Goal: Contribute content: Add original content to the website for others to see

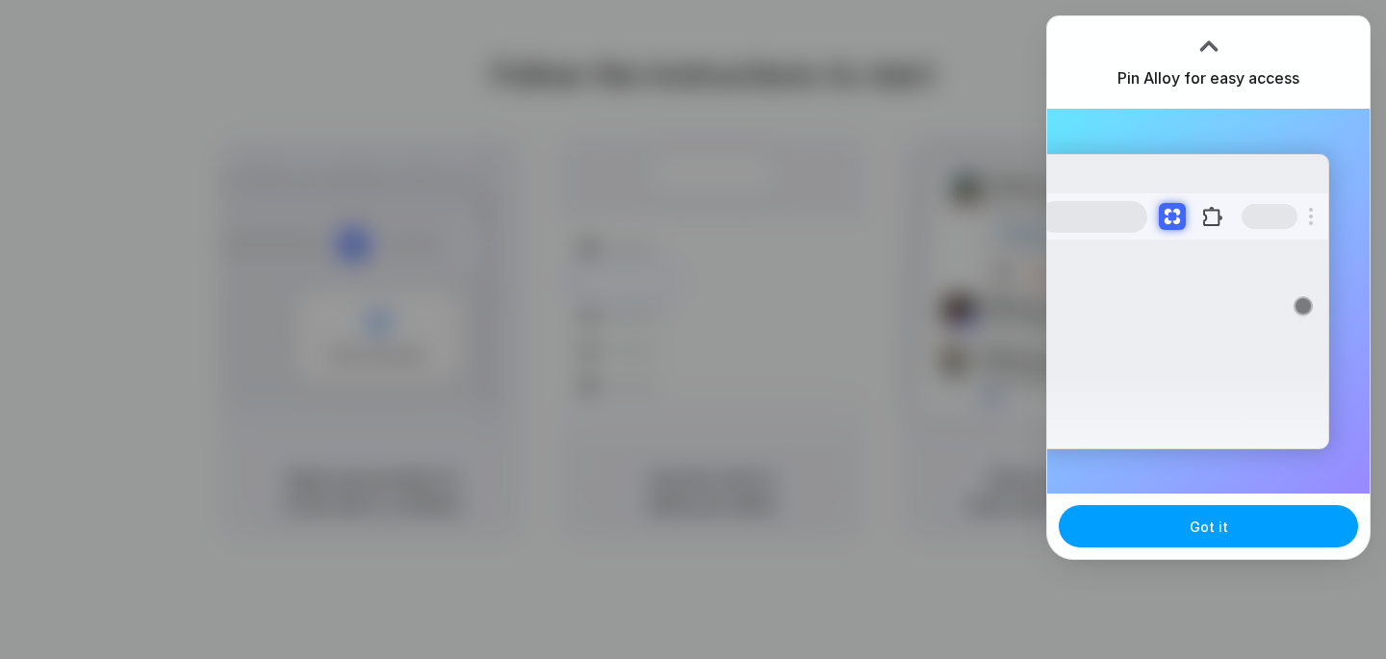
click at [1180, 531] on button "Got it" at bounding box center [1208, 526] width 299 height 42
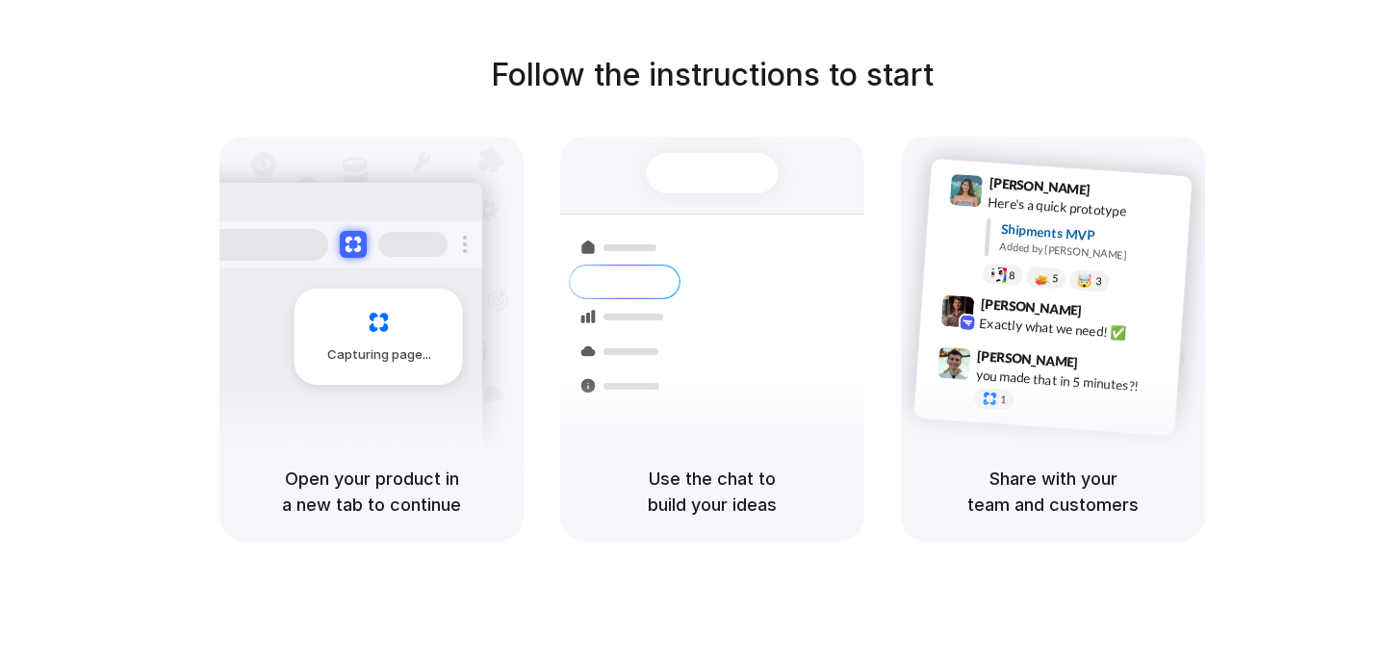
click at [681, 80] on h1 "Follow the instructions to start" at bounding box center [712, 75] width 443 height 46
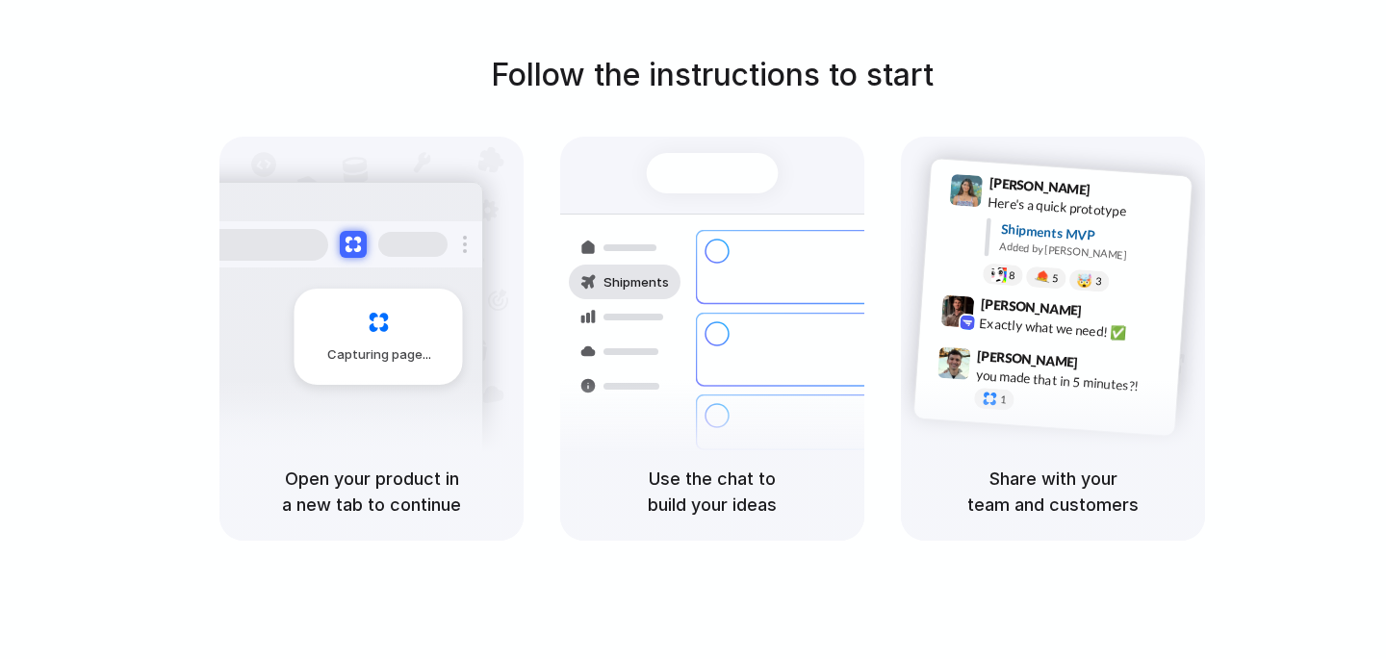
click at [1224, 106] on div "Follow the instructions to start Capturing page Open your product in a new tab …" at bounding box center [712, 296] width 1386 height 489
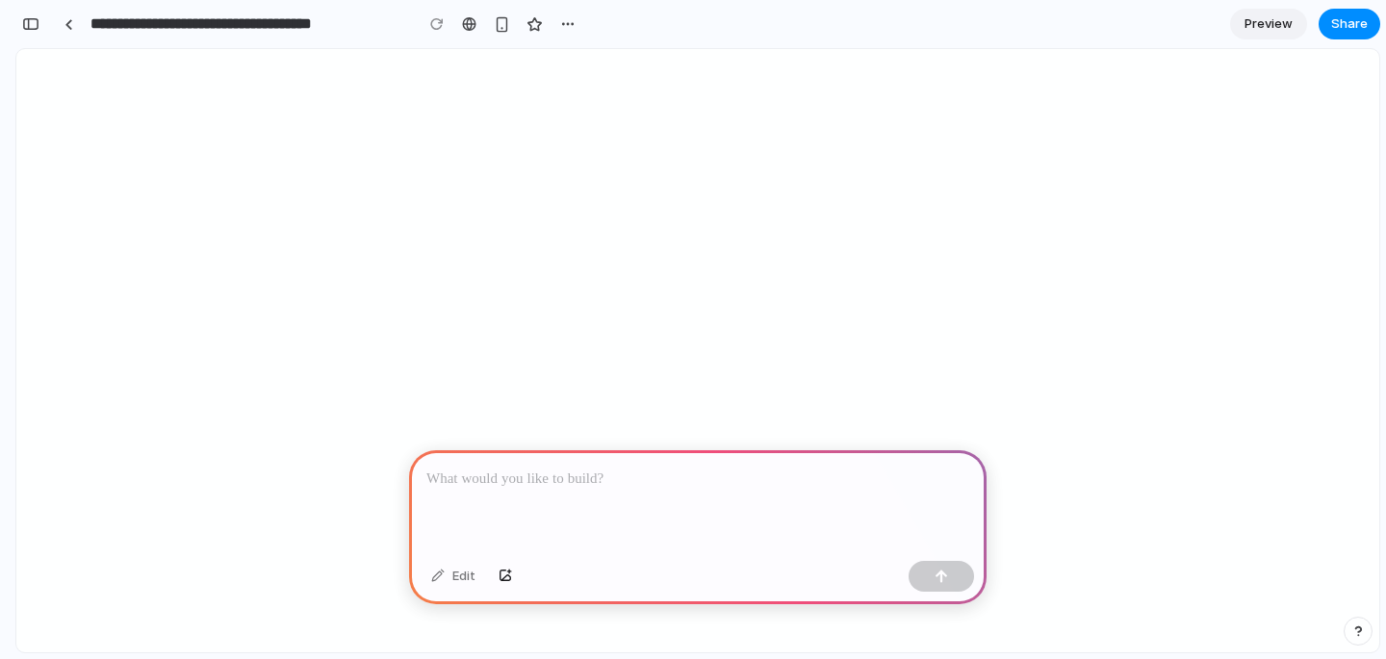
click at [551, 482] on p at bounding box center [697, 479] width 543 height 23
click at [547, 480] on p at bounding box center [697, 479] width 543 height 23
click at [598, 475] on p "To enrich screen reader interactions, please activate Accessibility in Grammarl…" at bounding box center [697, 479] width 543 height 23
click at [662, 479] on p "To enrich screen reader interactions, please activate Accessibility in Grammarl…" at bounding box center [697, 479] width 543 height 23
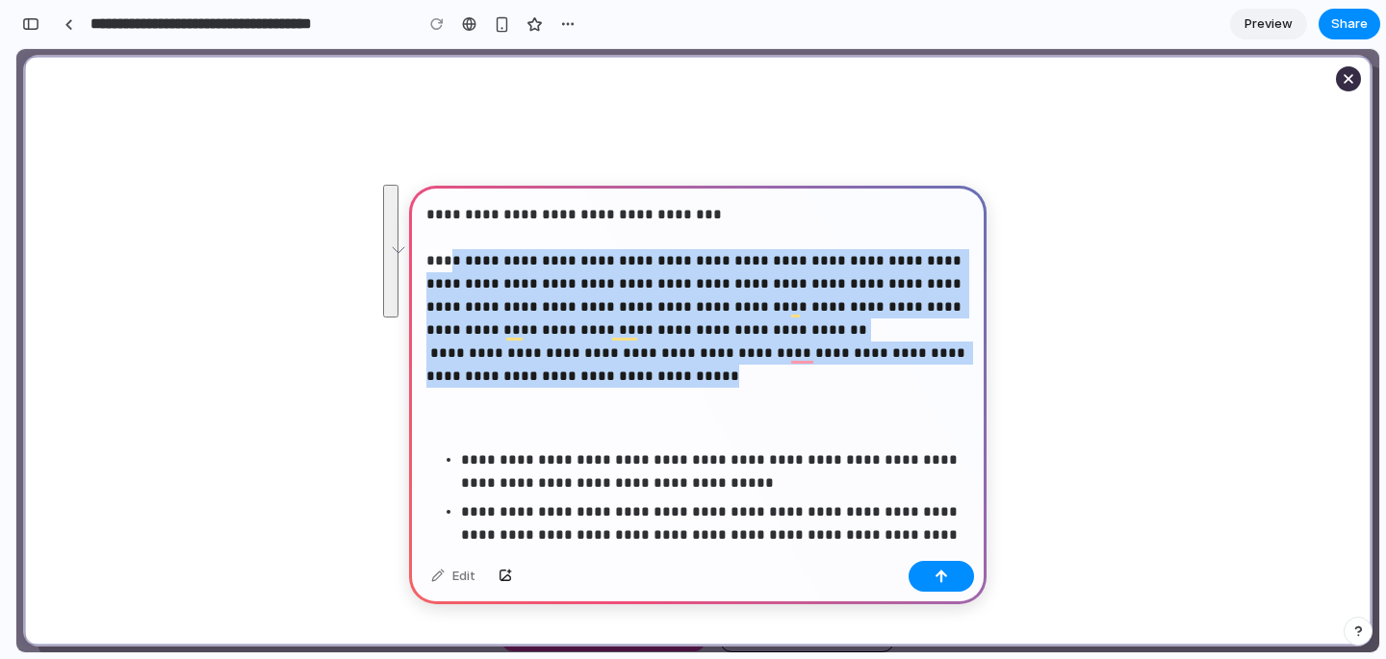
drag, startPoint x: 455, startPoint y: 260, endPoint x: 743, endPoint y: 372, distance: 308.7
click at [743, 372] on p "**********" at bounding box center [697, 318] width 543 height 231
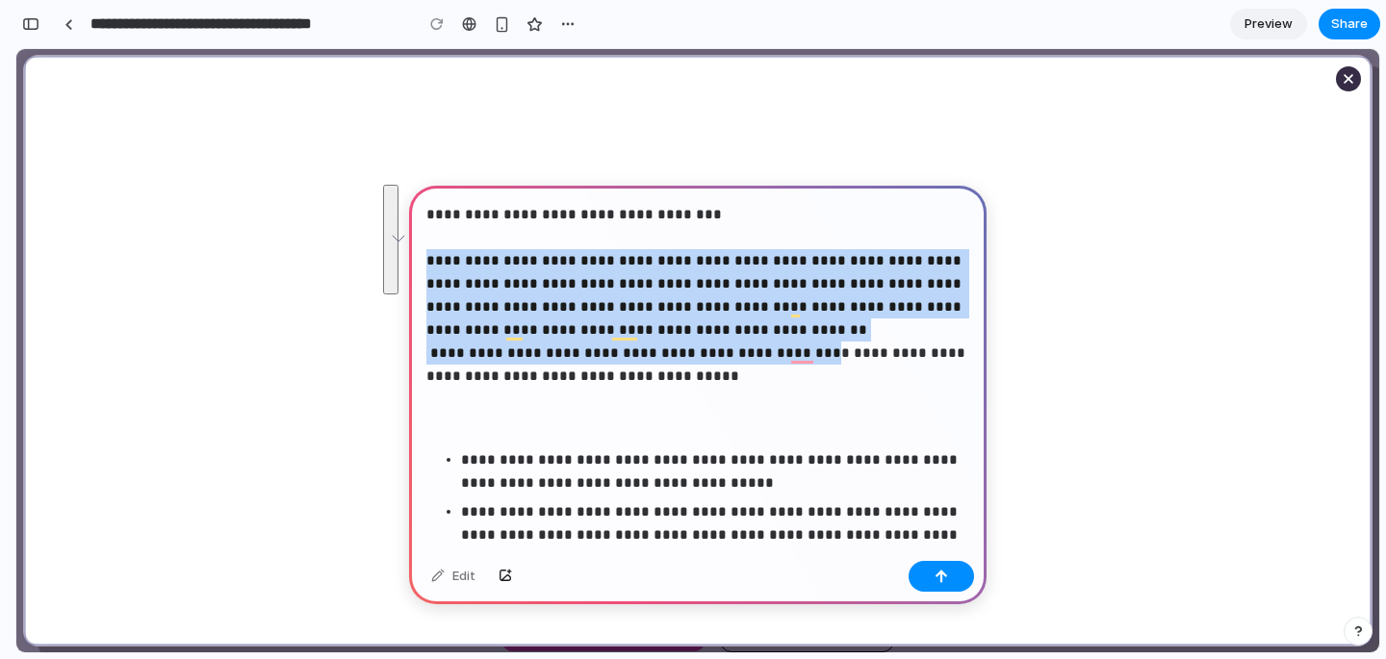
drag, startPoint x: 787, startPoint y: 357, endPoint x: 427, endPoint y: 254, distance: 374.5
click at [427, 254] on p "**********" at bounding box center [697, 318] width 543 height 231
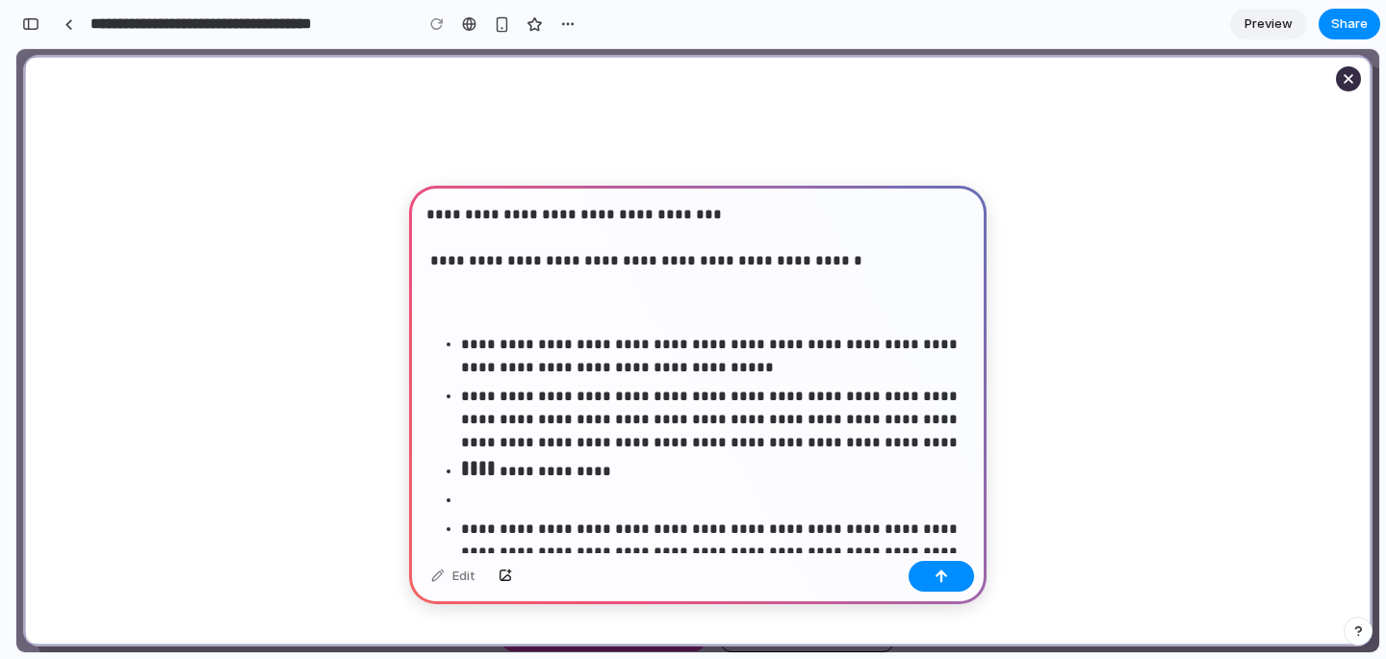
click at [562, 291] on p "**********" at bounding box center [697, 261] width 543 height 116
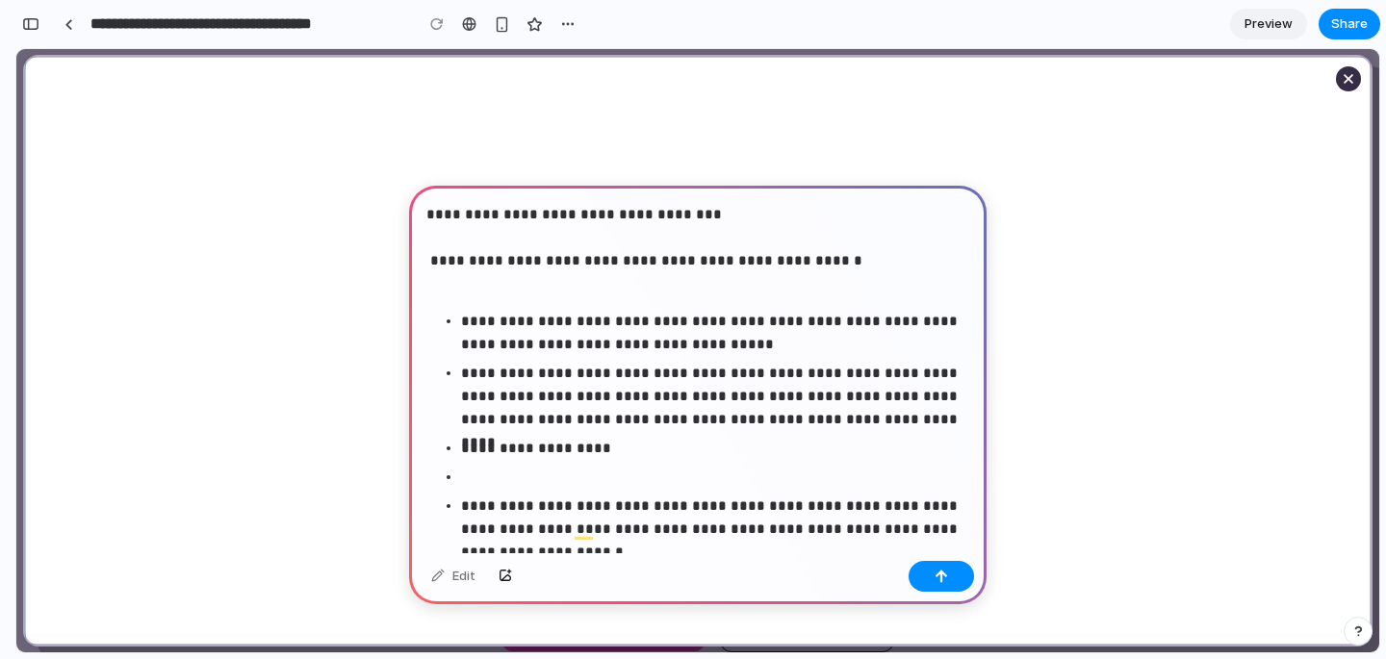
click at [582, 289] on p "**********" at bounding box center [697, 249] width 543 height 92
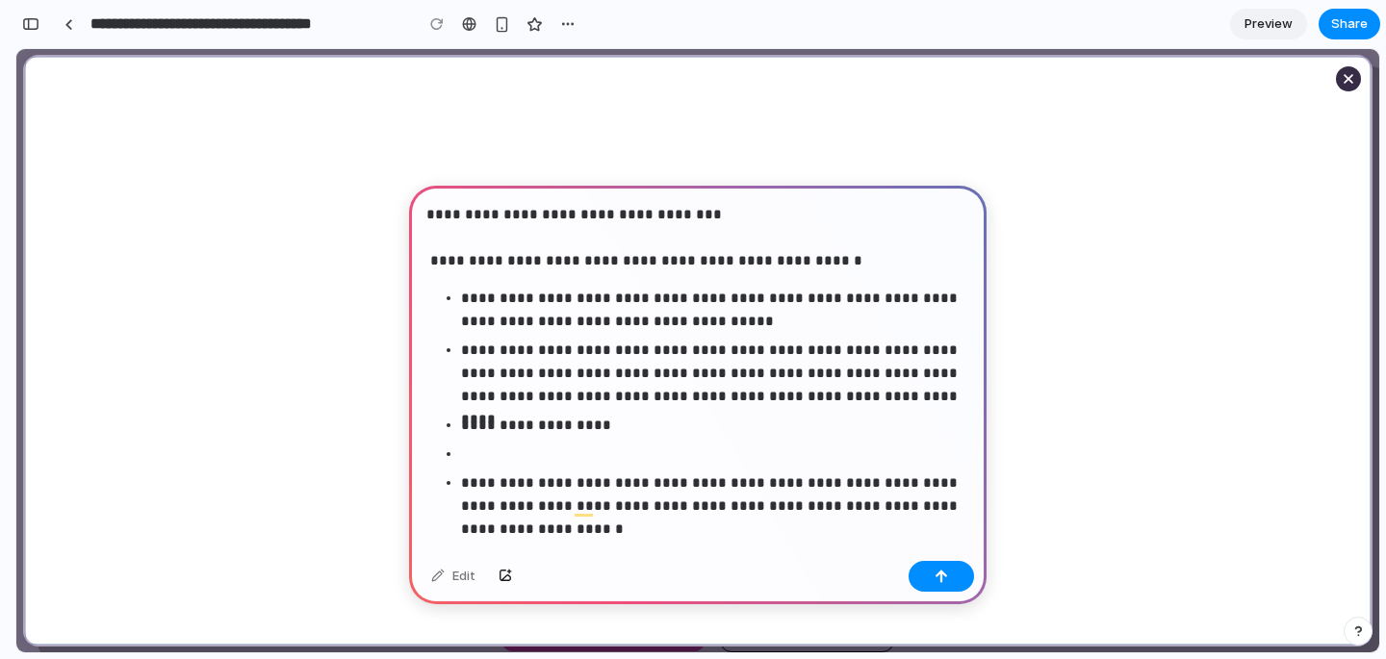
click at [663, 453] on p "To enrich screen reader interactions, please activate Accessibility in Grammarl…" at bounding box center [715, 454] width 508 height 23
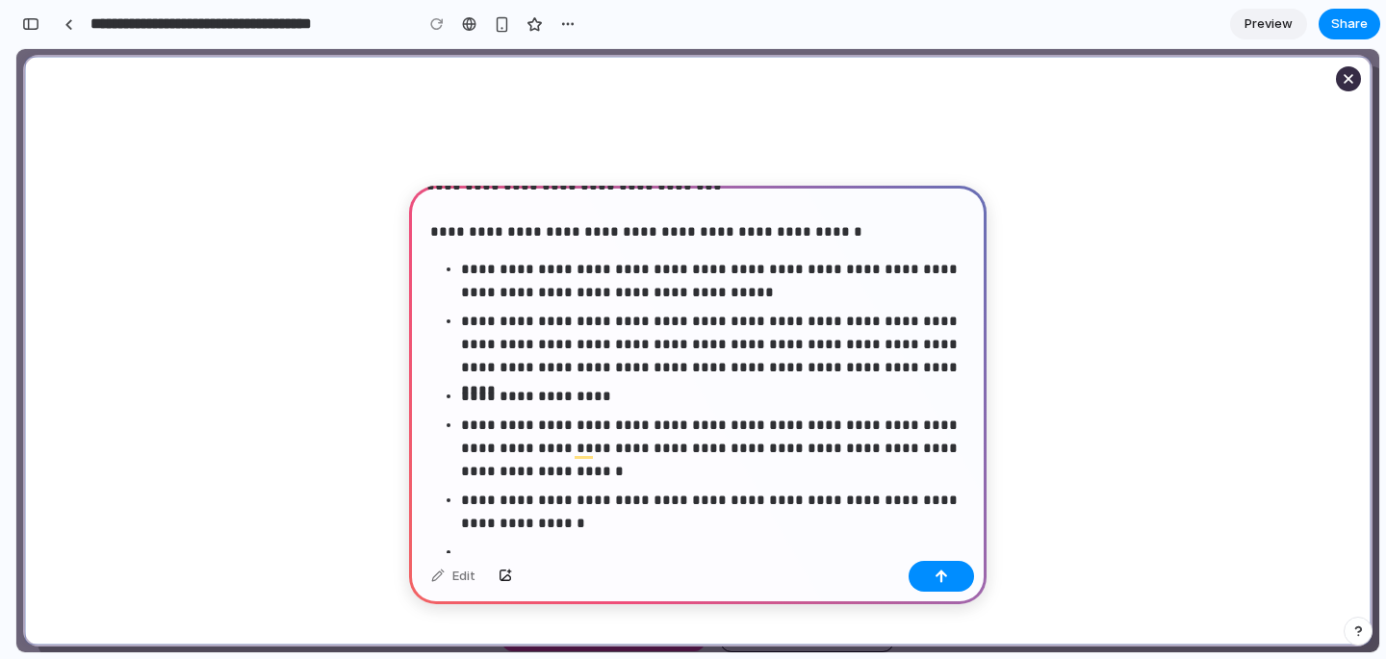
scroll to position [21, 0]
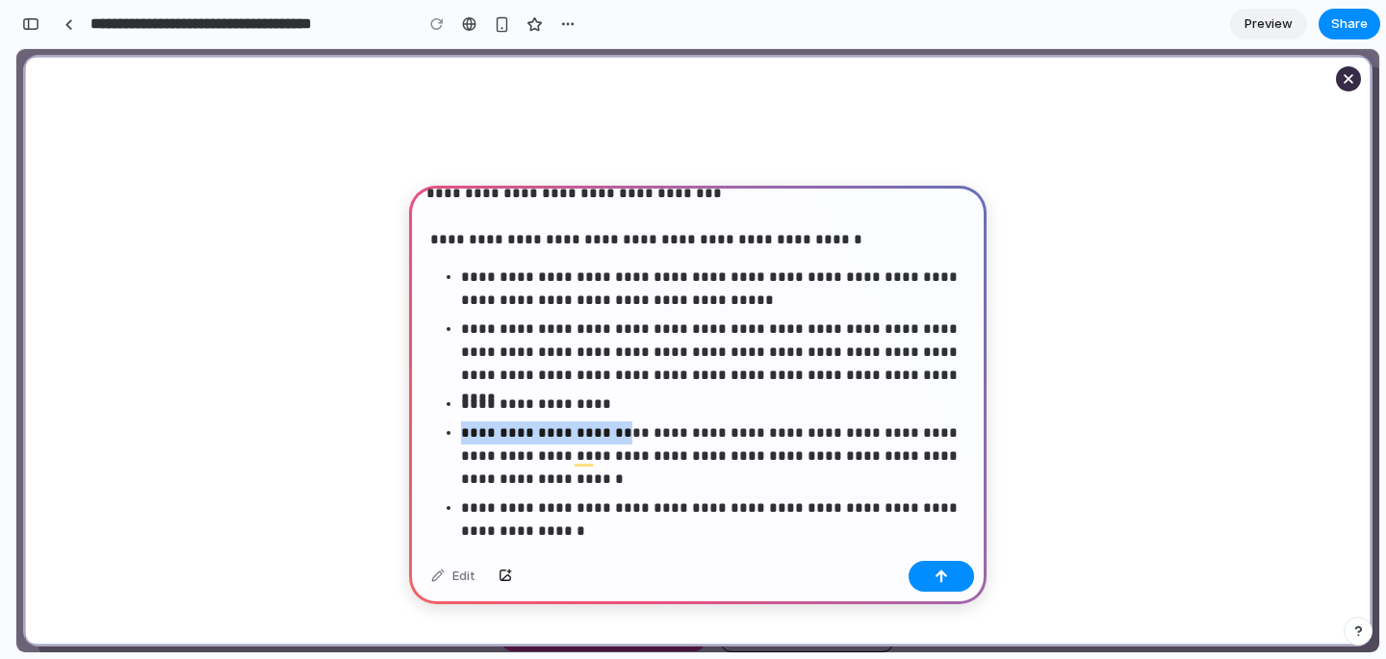
drag, startPoint x: 622, startPoint y: 436, endPoint x: 459, endPoint y: 435, distance: 162.7
click at [459, 436] on ul "**********" at bounding box center [697, 497] width 543 height 150
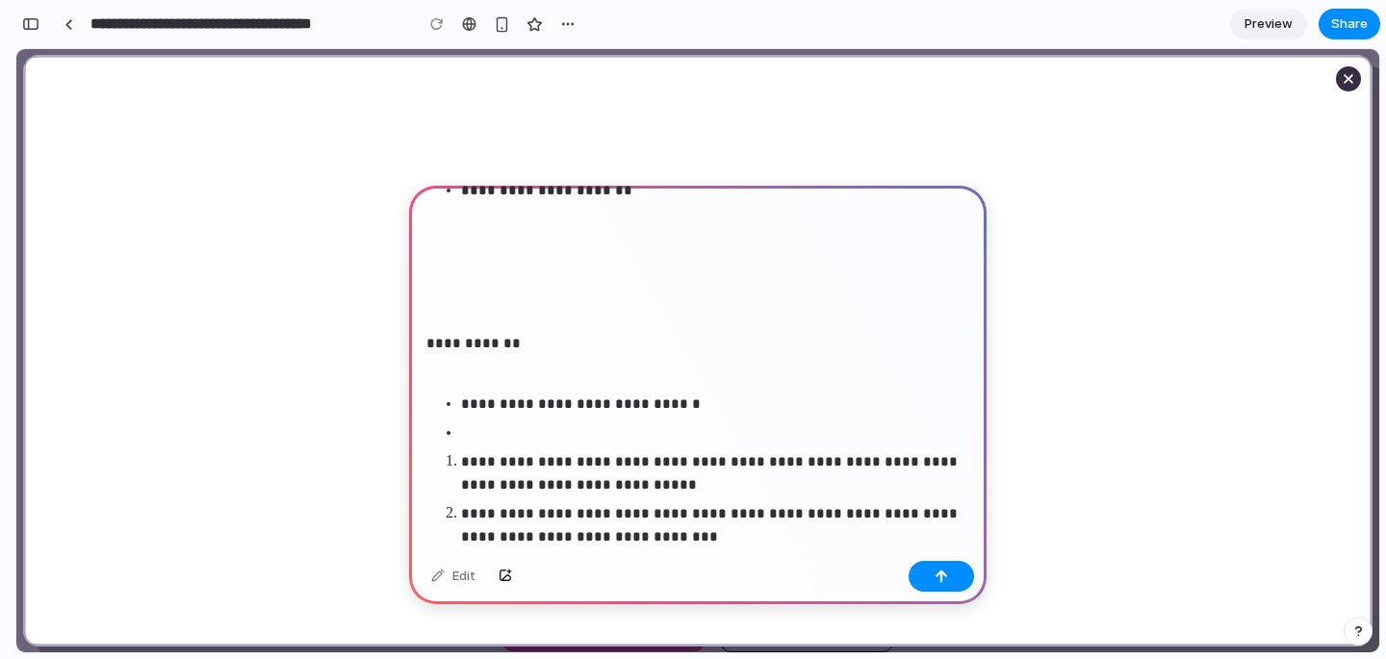
scroll to position [0, 0]
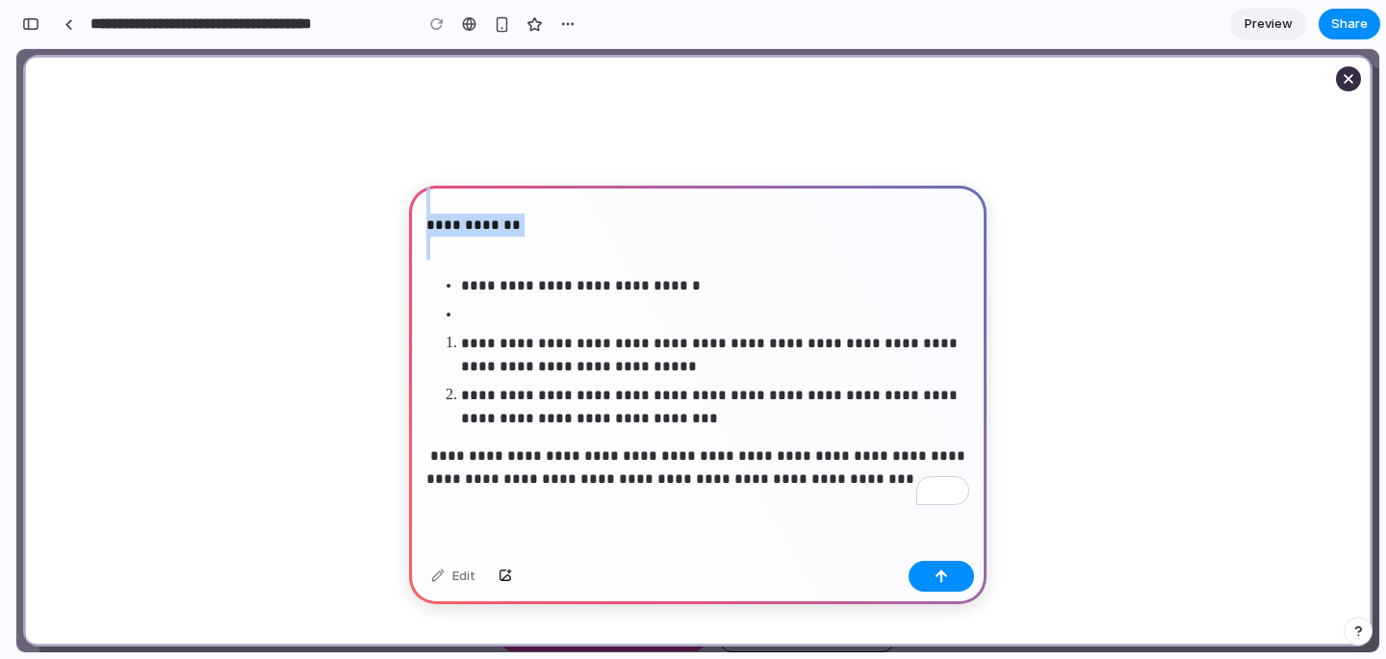
drag, startPoint x: 477, startPoint y: 378, endPoint x: 626, endPoint y: 271, distance: 184.1
click at [626, 271] on div "**********" at bounding box center [698, 101] width 578 height 906
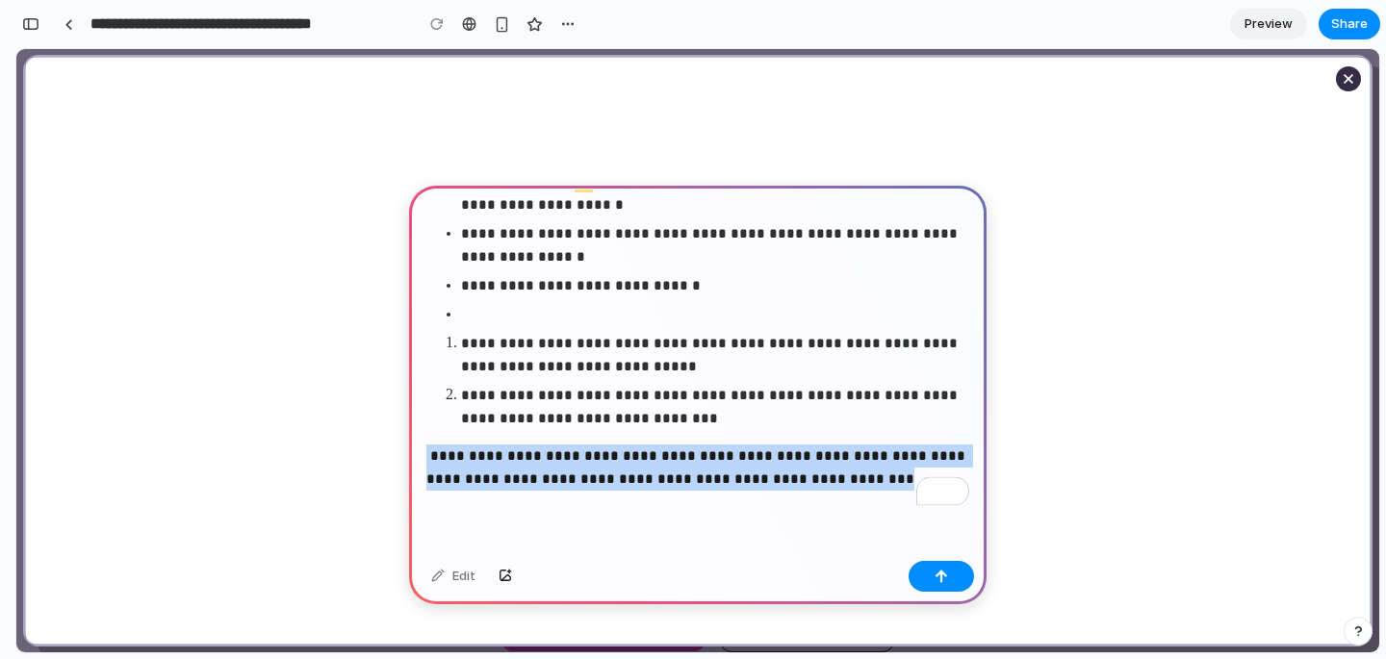
click at [400, 458] on div "**********" at bounding box center [697, 351] width 1363 height 604
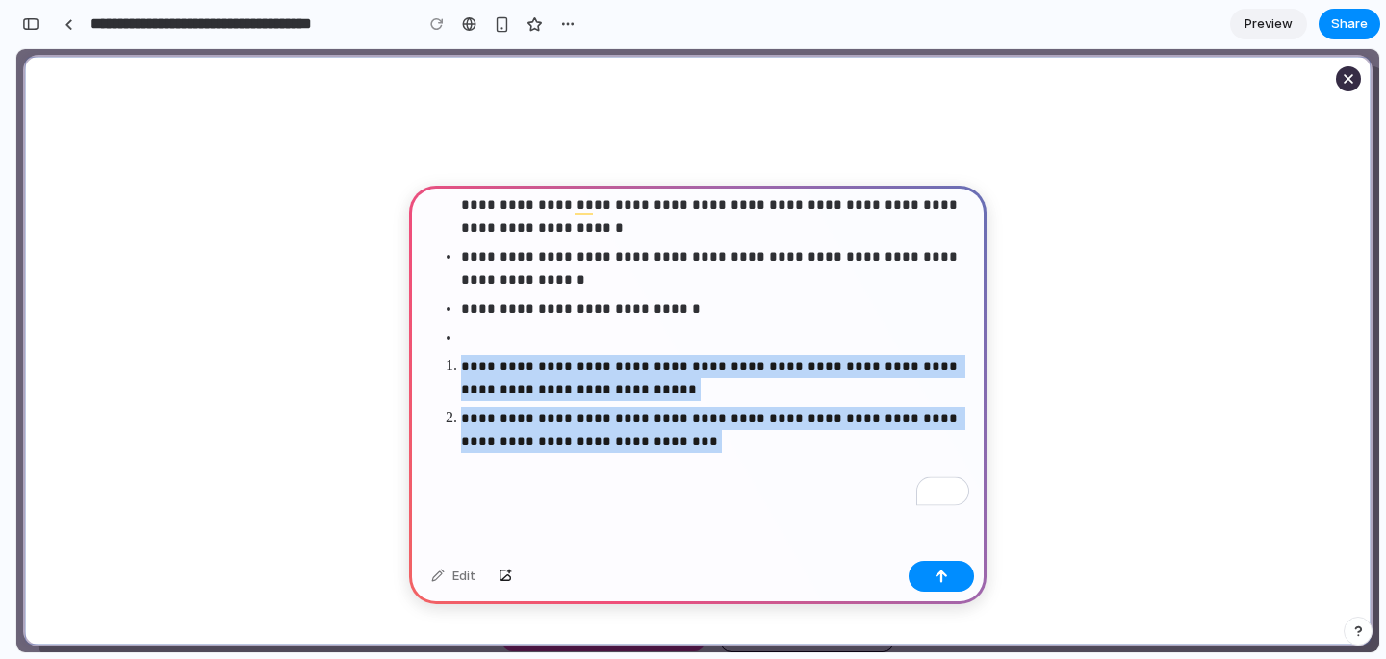
drag, startPoint x: 663, startPoint y: 448, endPoint x: 436, endPoint y: 368, distance: 240.8
click at [436, 368] on ol "**********" at bounding box center [697, 404] width 543 height 98
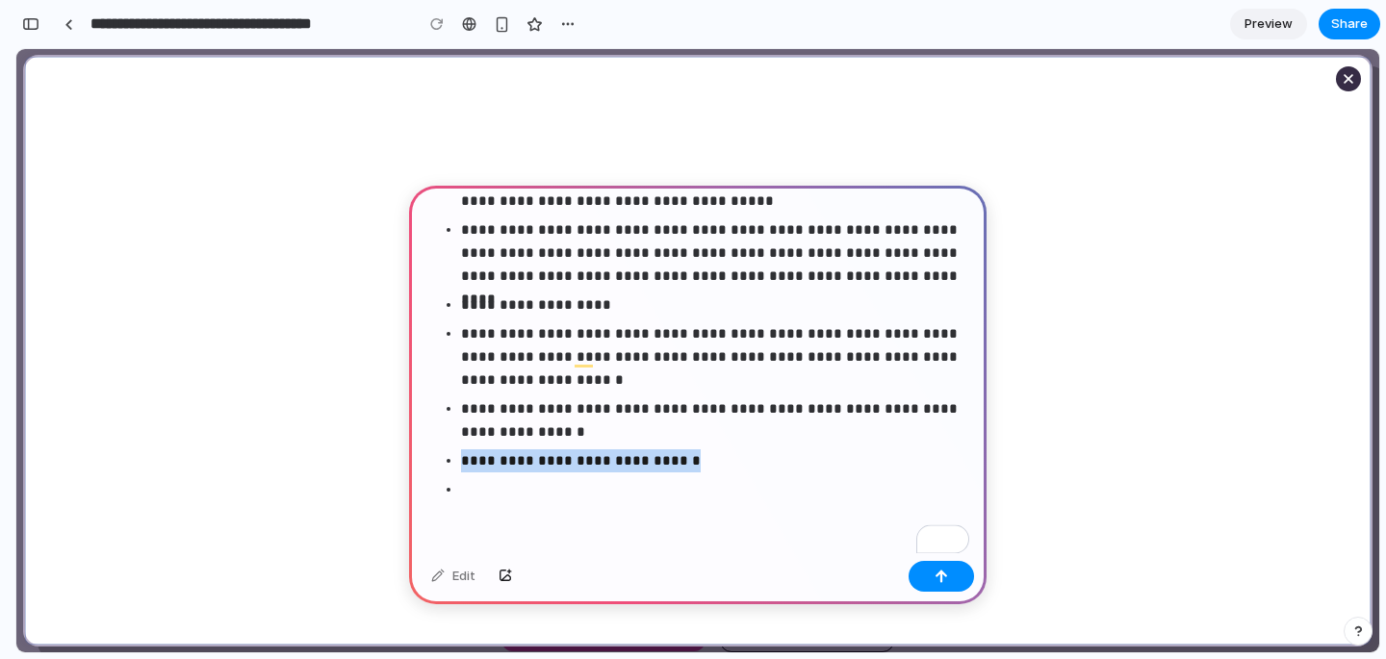
drag, startPoint x: 696, startPoint y: 460, endPoint x: 456, endPoint y: 453, distance: 239.8
click at [456, 453] on ul "**********" at bounding box center [697, 411] width 543 height 179
click at [505, 513] on div "**********" at bounding box center [698, 333] width 578 height 536
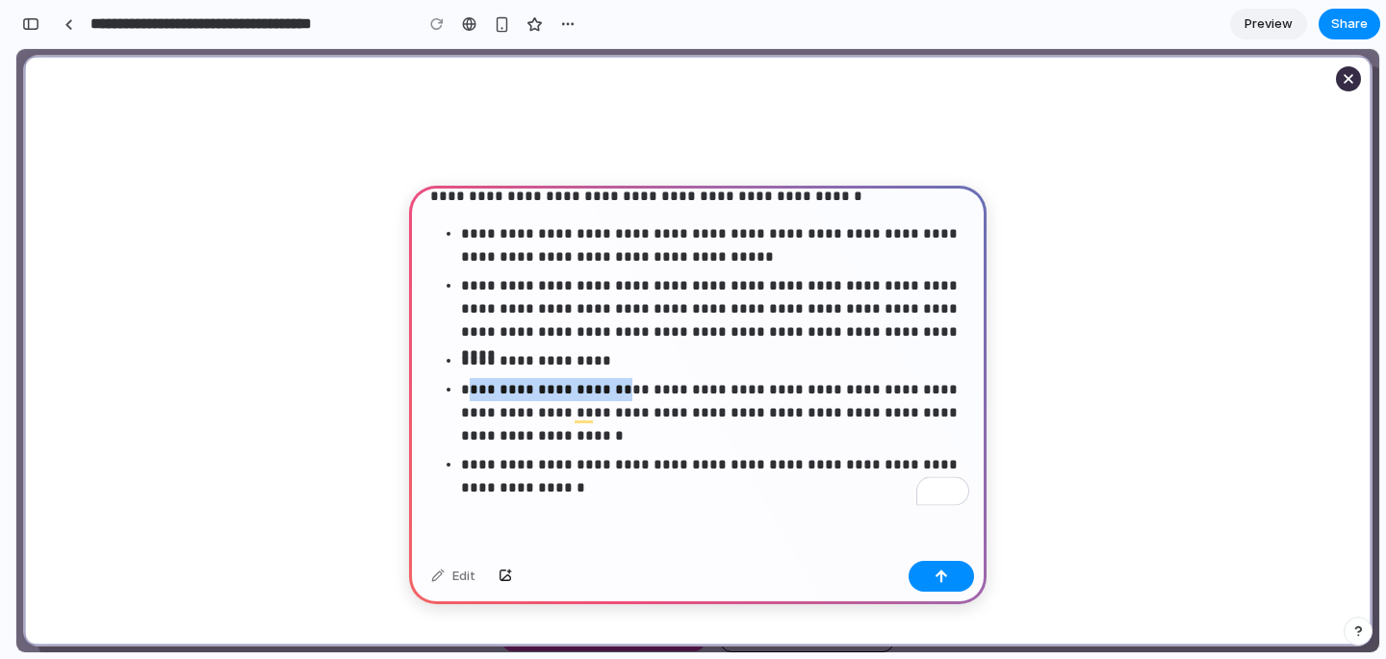
drag, startPoint x: 623, startPoint y: 397, endPoint x: 465, endPoint y: 395, distance: 157.9
click at [466, 395] on p "**********" at bounding box center [715, 412] width 508 height 69
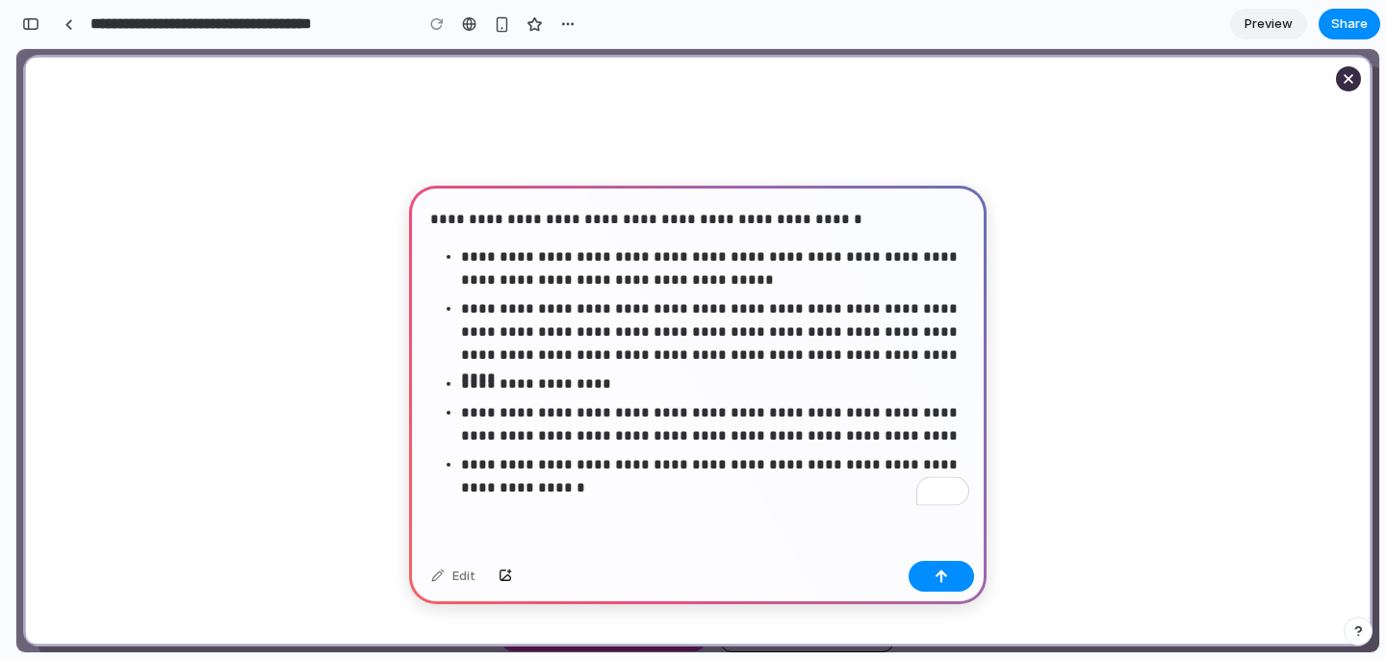
click at [456, 464] on ul "**********" at bounding box center [697, 450] width 543 height 98
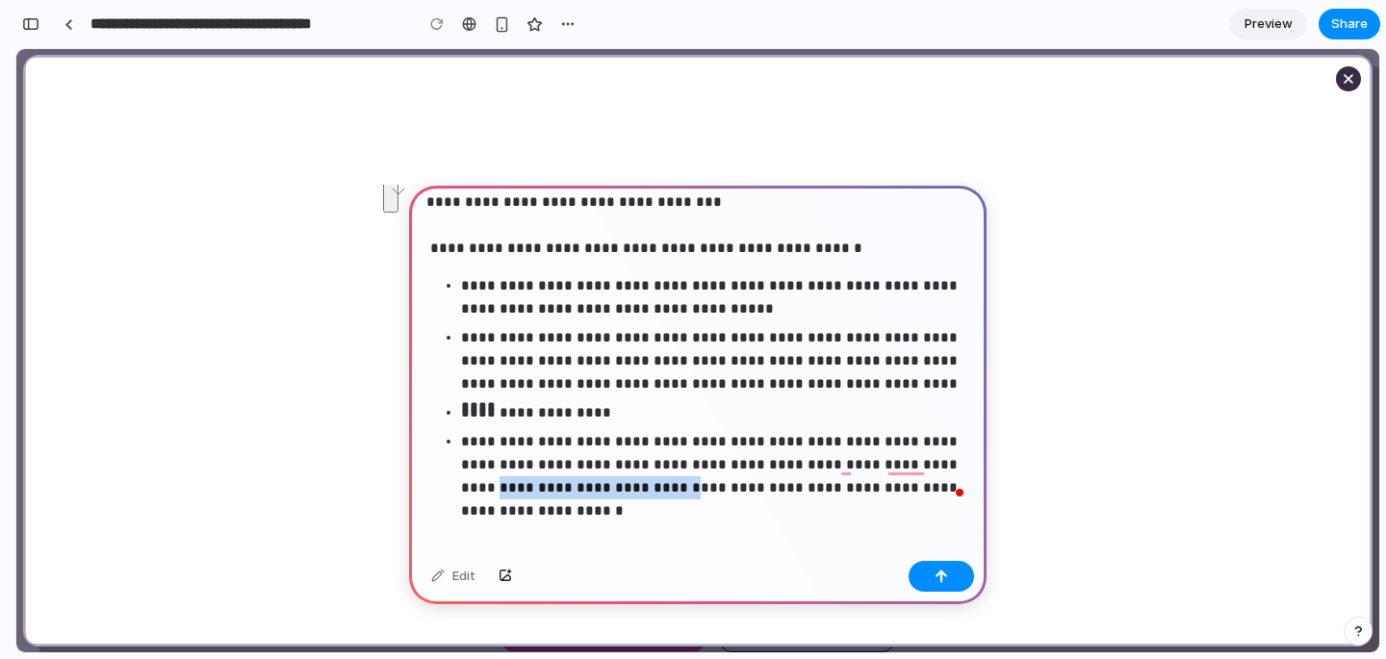
drag, startPoint x: 889, startPoint y: 466, endPoint x: 580, endPoint y: 480, distance: 309.3
click at [580, 480] on p "**********" at bounding box center [715, 464] width 508 height 69
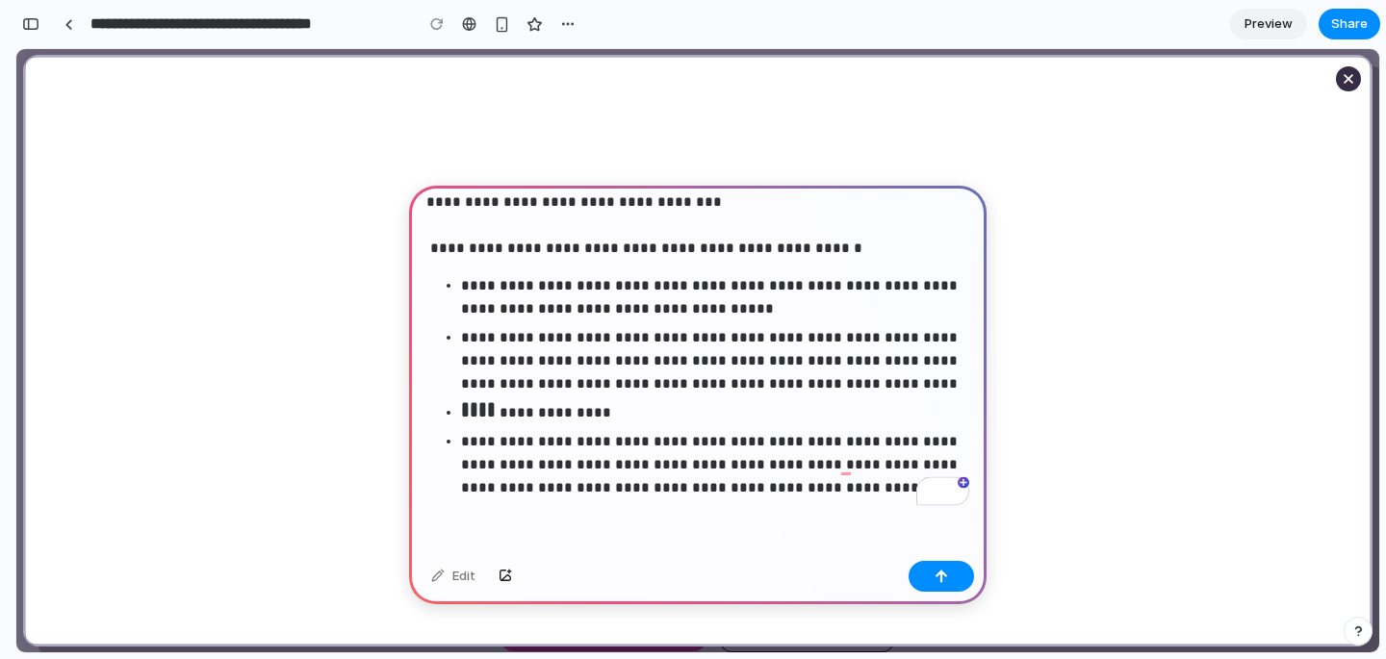
click at [813, 489] on p "**********" at bounding box center [715, 464] width 508 height 69
drag, startPoint x: 813, startPoint y: 489, endPoint x: 669, endPoint y: 485, distance: 144.4
click at [669, 485] on p "**********" at bounding box center [715, 464] width 508 height 69
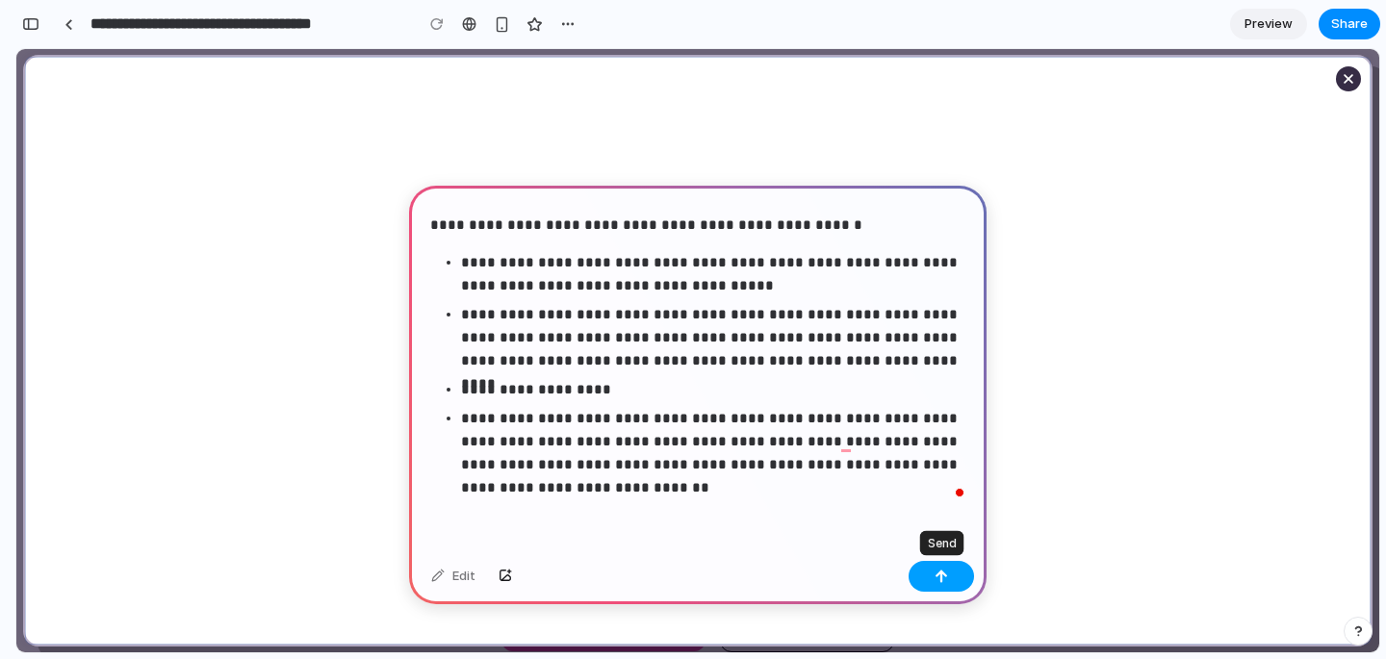
click at [937, 587] on button "button" at bounding box center [941, 576] width 65 height 31
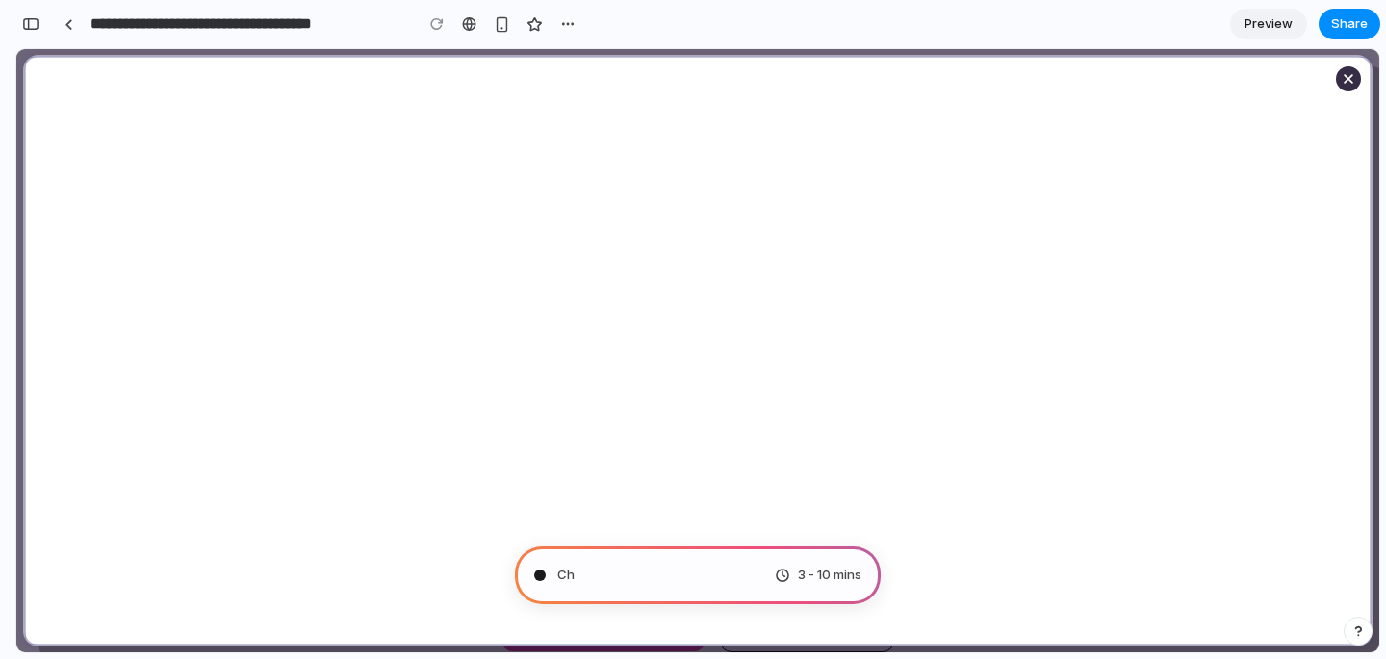
type input "**********"
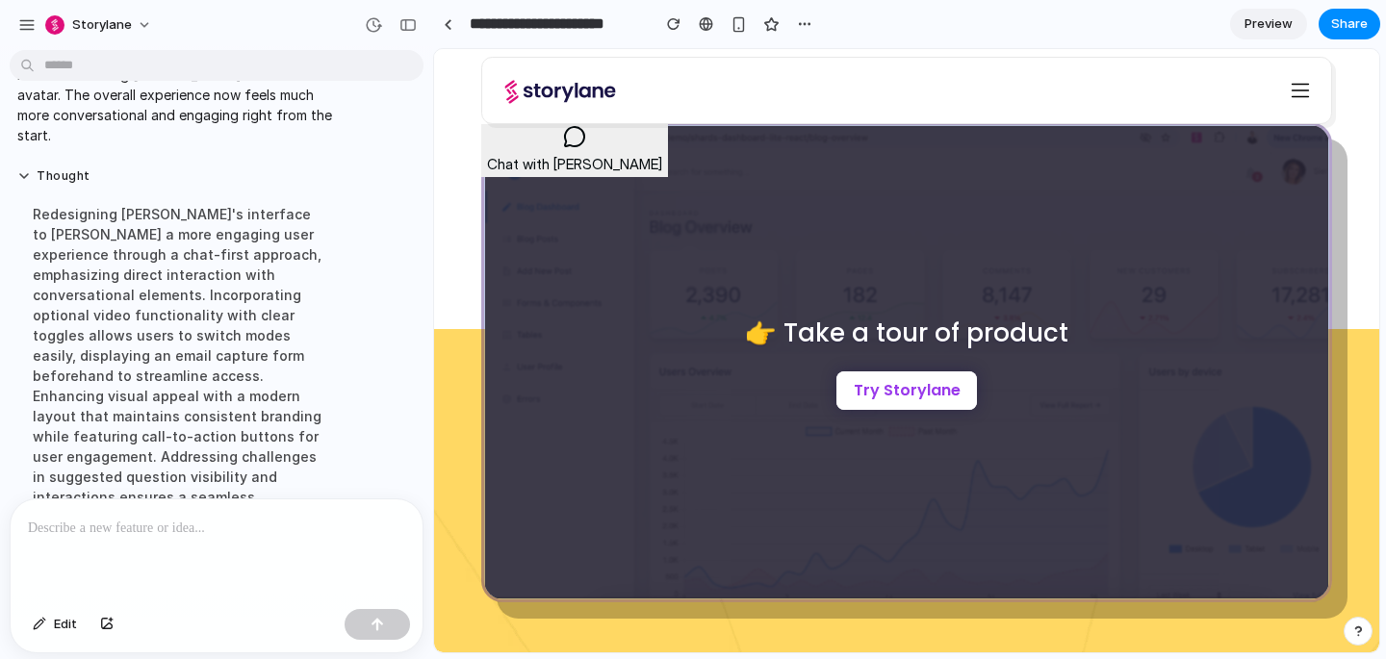
scroll to position [726, 0]
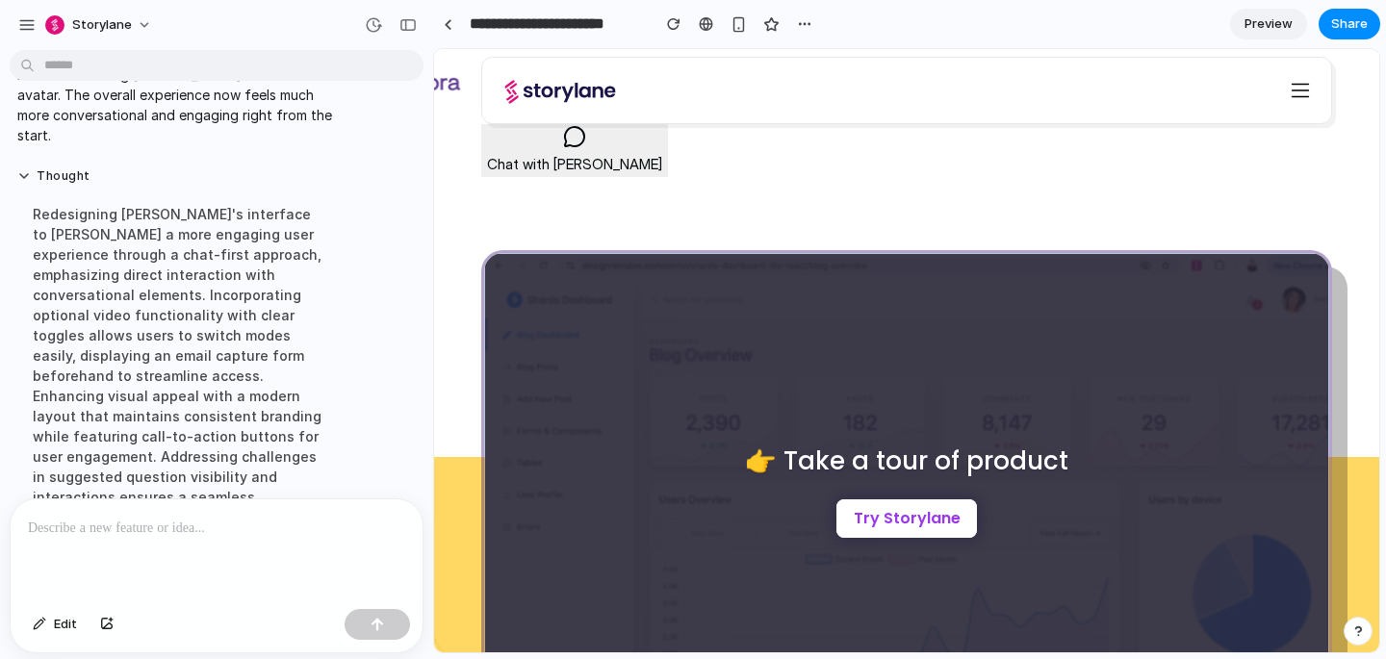
click at [527, 149] on div at bounding box center [574, 140] width 175 height 30
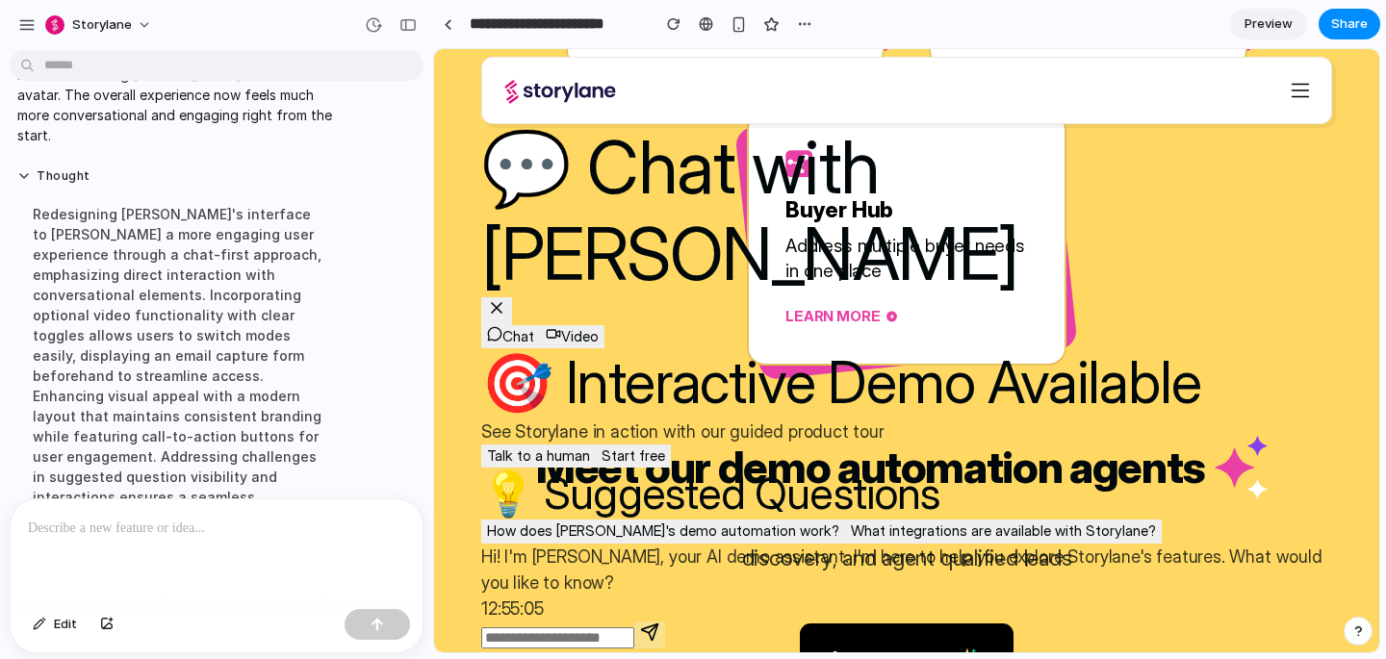
scroll to position [1913, 0]
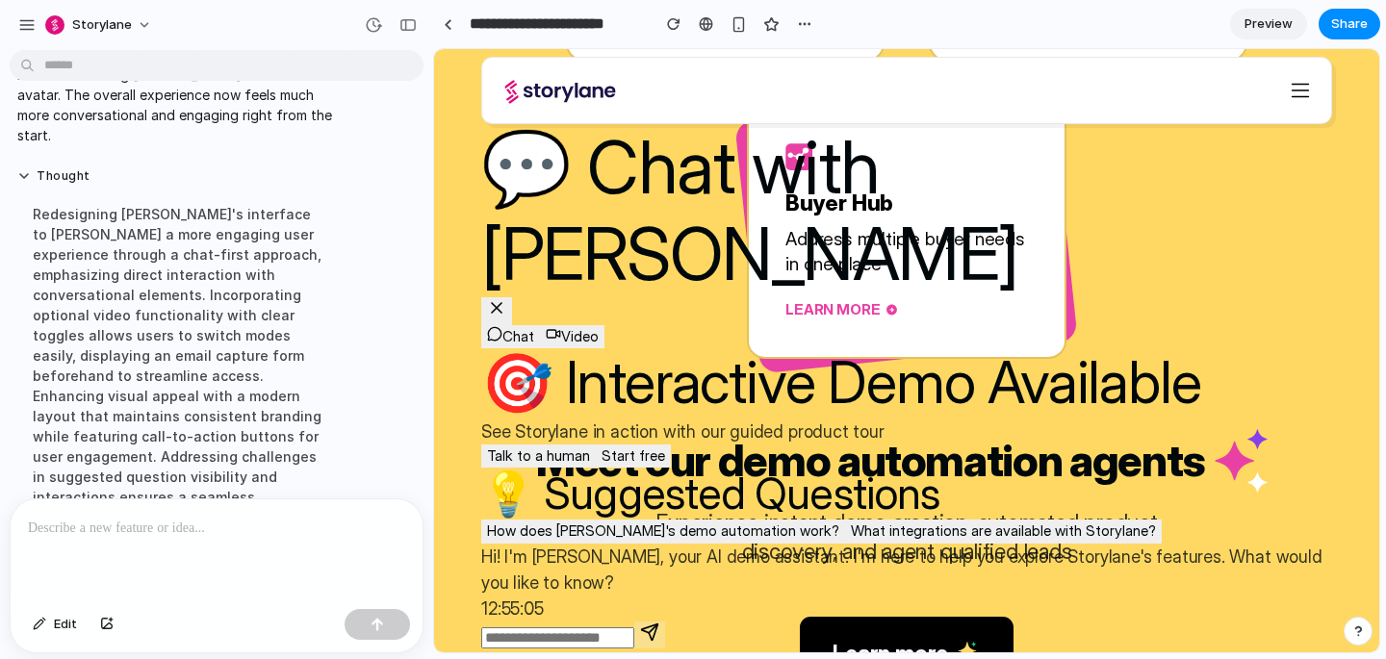
click at [496, 298] on icon at bounding box center [496, 307] width 19 height 19
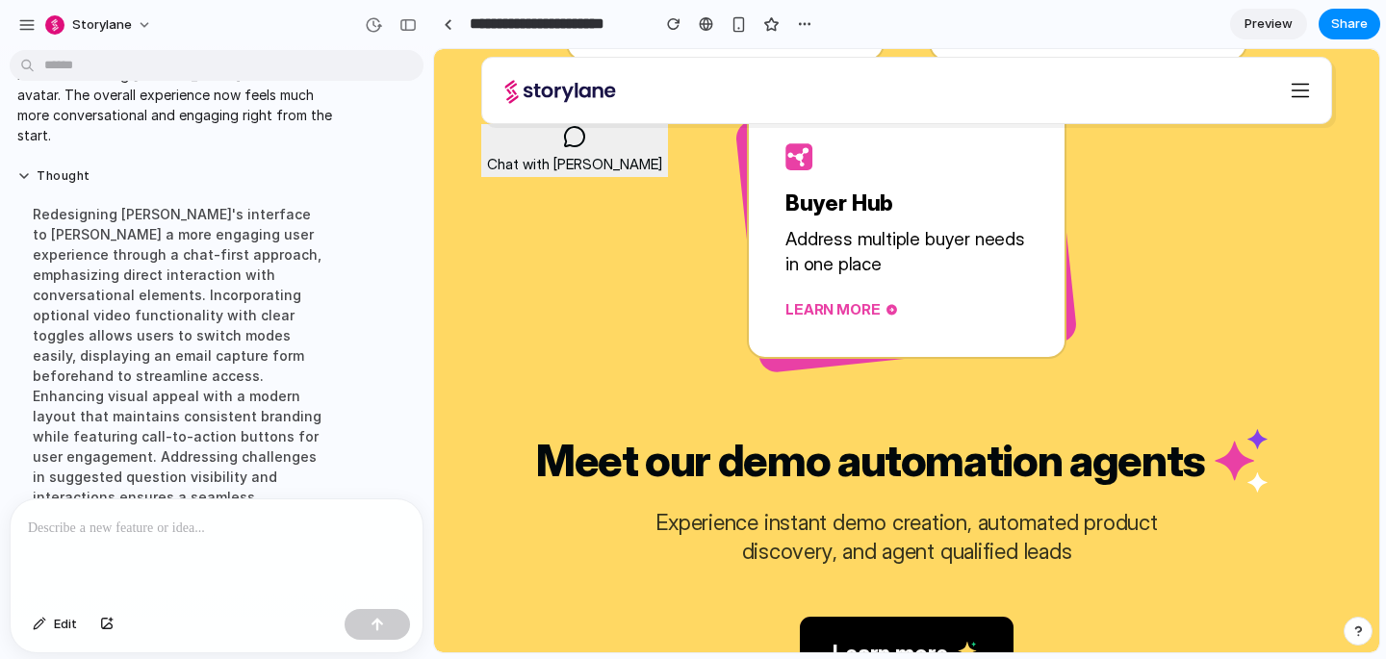
click at [229, 342] on div "Redesigning Lily's interface to foster a more engaging user experience through …" at bounding box center [178, 396] width 322 height 407
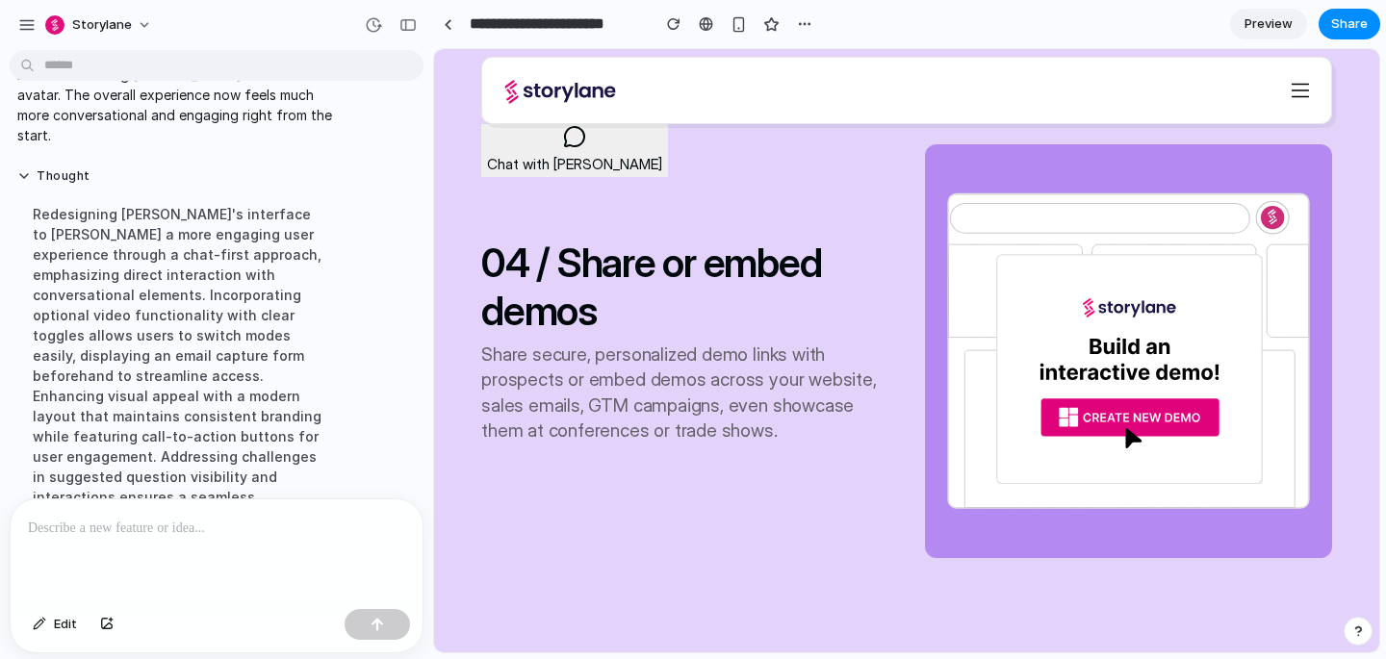
scroll to position [4758, 0]
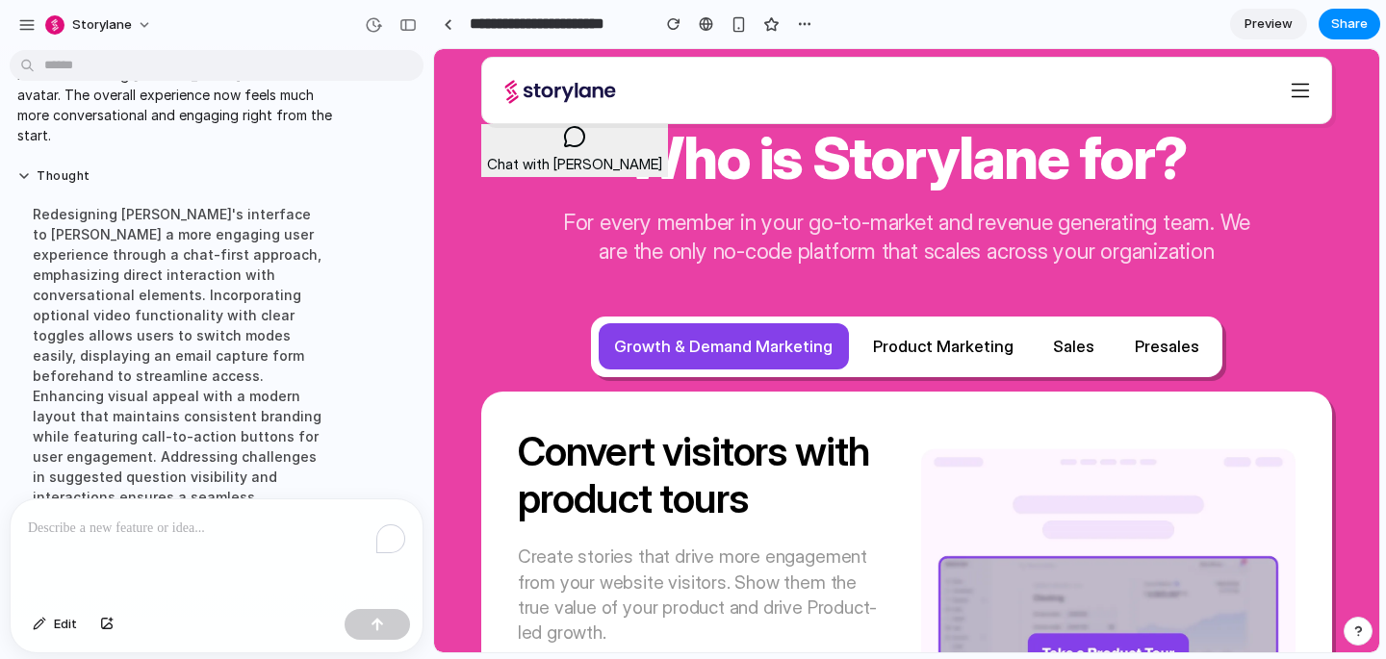
click at [254, 523] on p "To enrich screen reader interactions, please activate Accessibility in Grammarl…" at bounding box center [216, 528] width 377 height 23
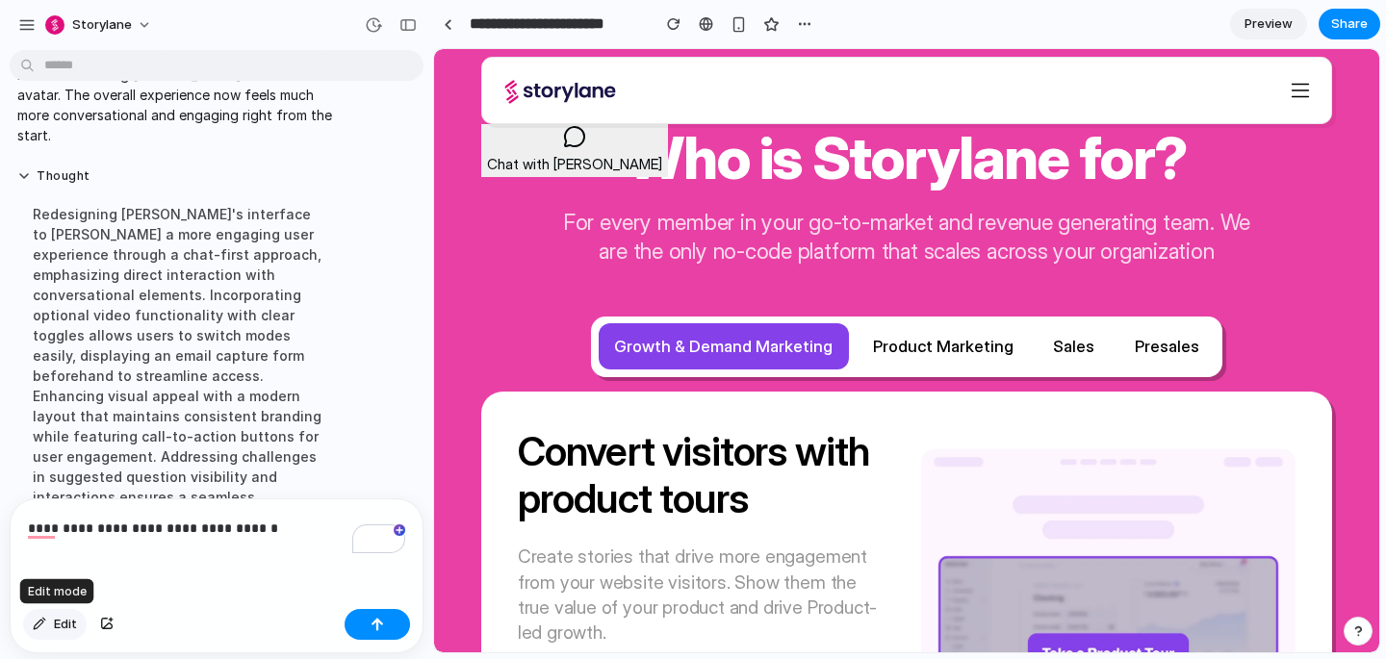
click at [45, 622] on div "button" at bounding box center [39, 625] width 13 height 12
click at [64, 628] on span "Edit" at bounding box center [65, 624] width 23 height 19
click at [101, 621] on div "button" at bounding box center [106, 625] width 13 height 12
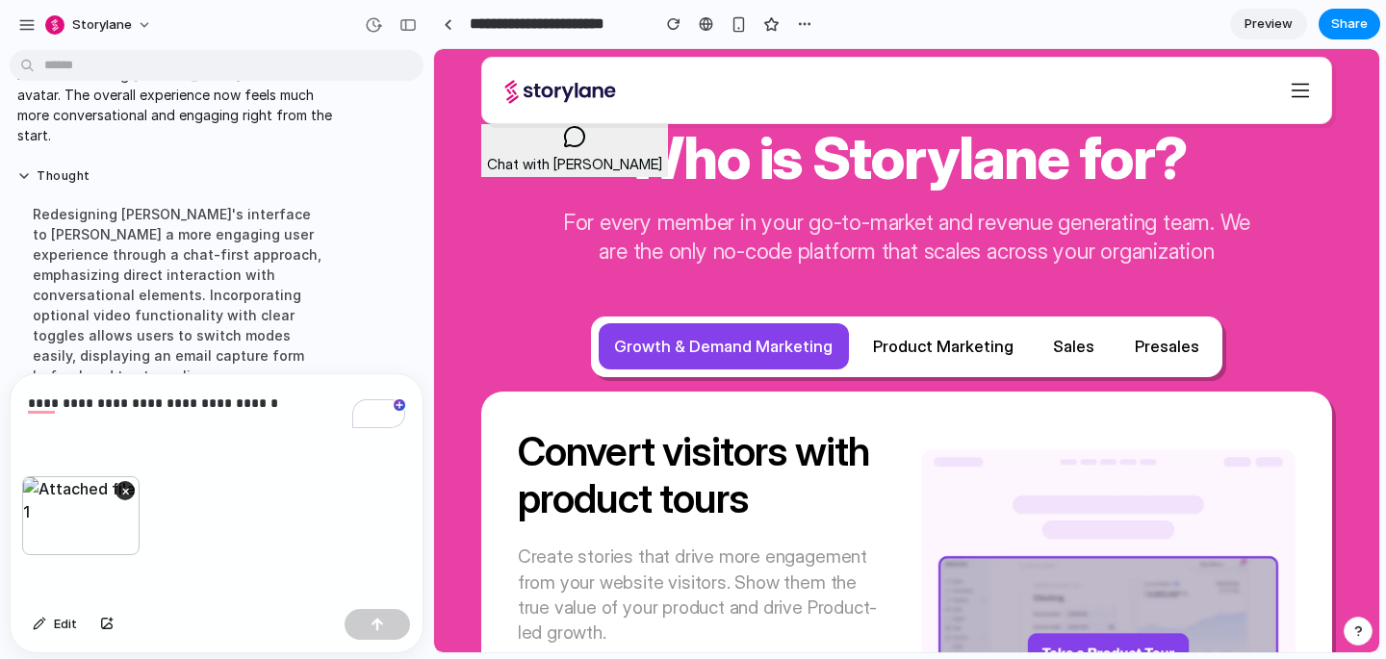
scroll to position [805, 0]
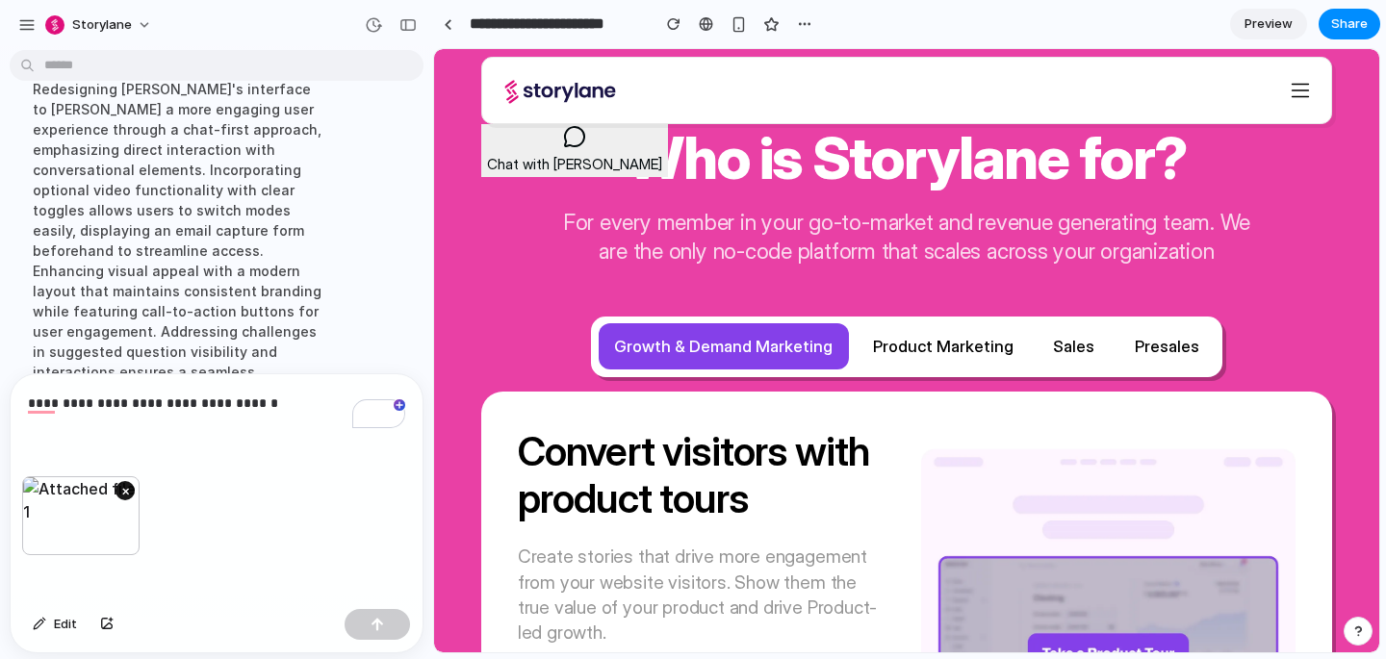
click at [124, 483] on button "×" at bounding box center [125, 490] width 19 height 19
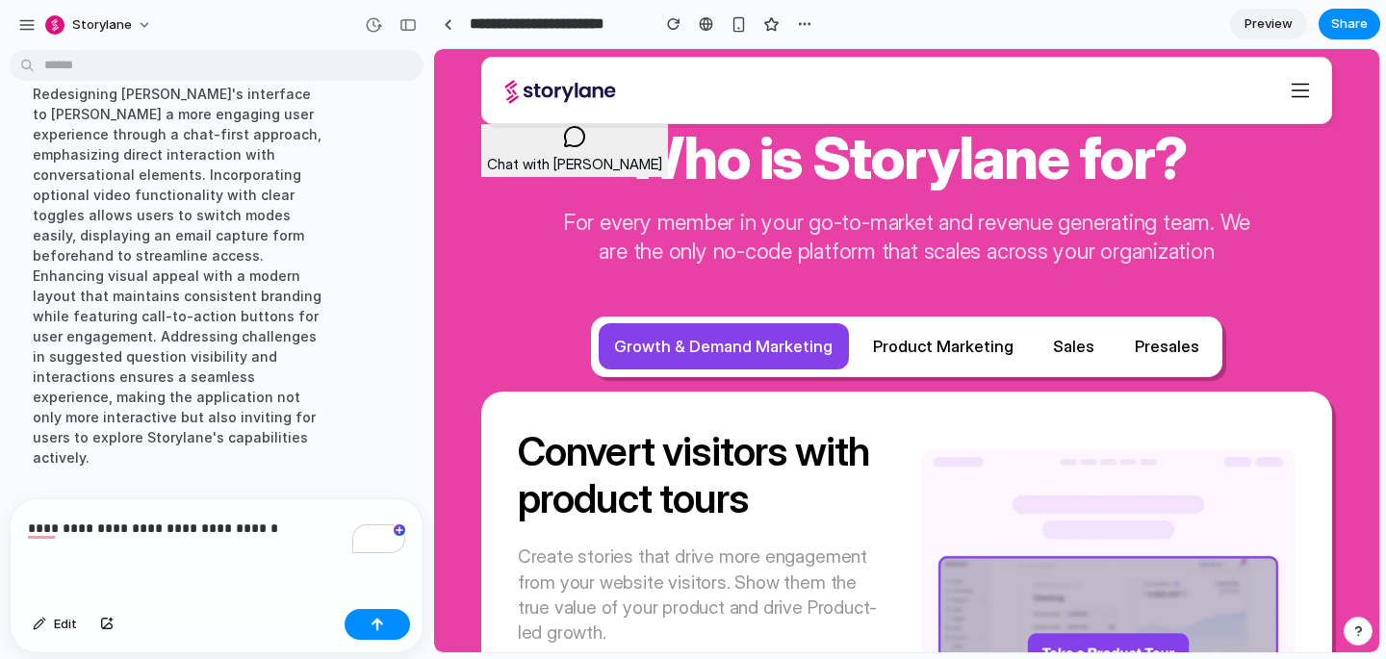
scroll to position [680, 0]
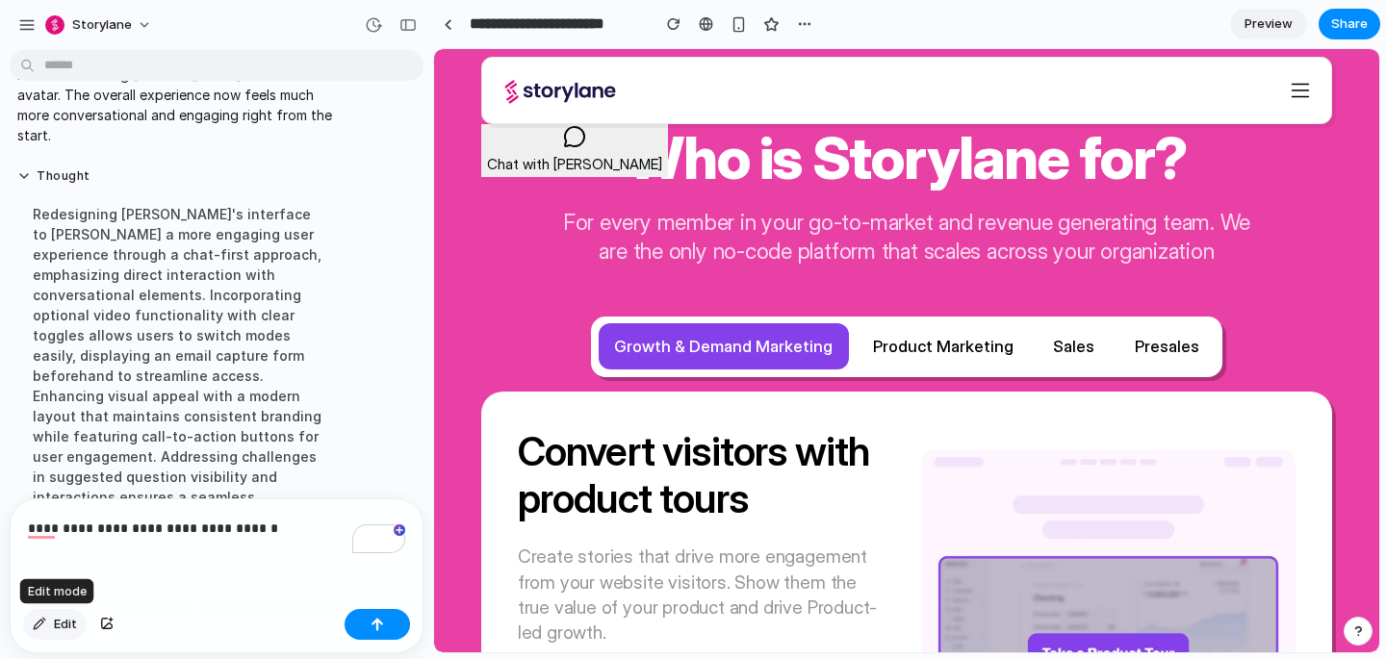
click at [39, 627] on div "button" at bounding box center [39, 625] width 13 height 12
click at [115, 624] on button "button" at bounding box center [106, 624] width 33 height 31
click at [101, 623] on div "button" at bounding box center [106, 625] width 13 height 12
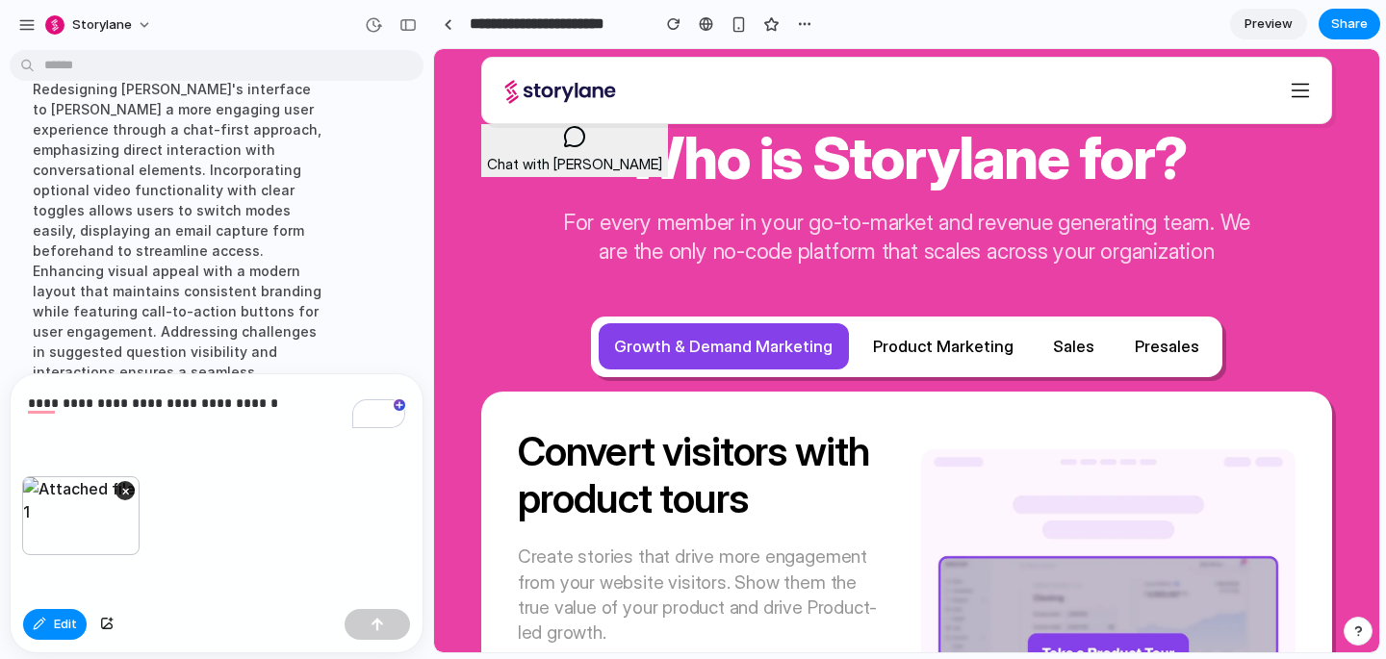
click at [239, 425] on div "**********" at bounding box center [217, 425] width 412 height 102
click at [36, 406] on p "**********" at bounding box center [216, 403] width 377 height 23
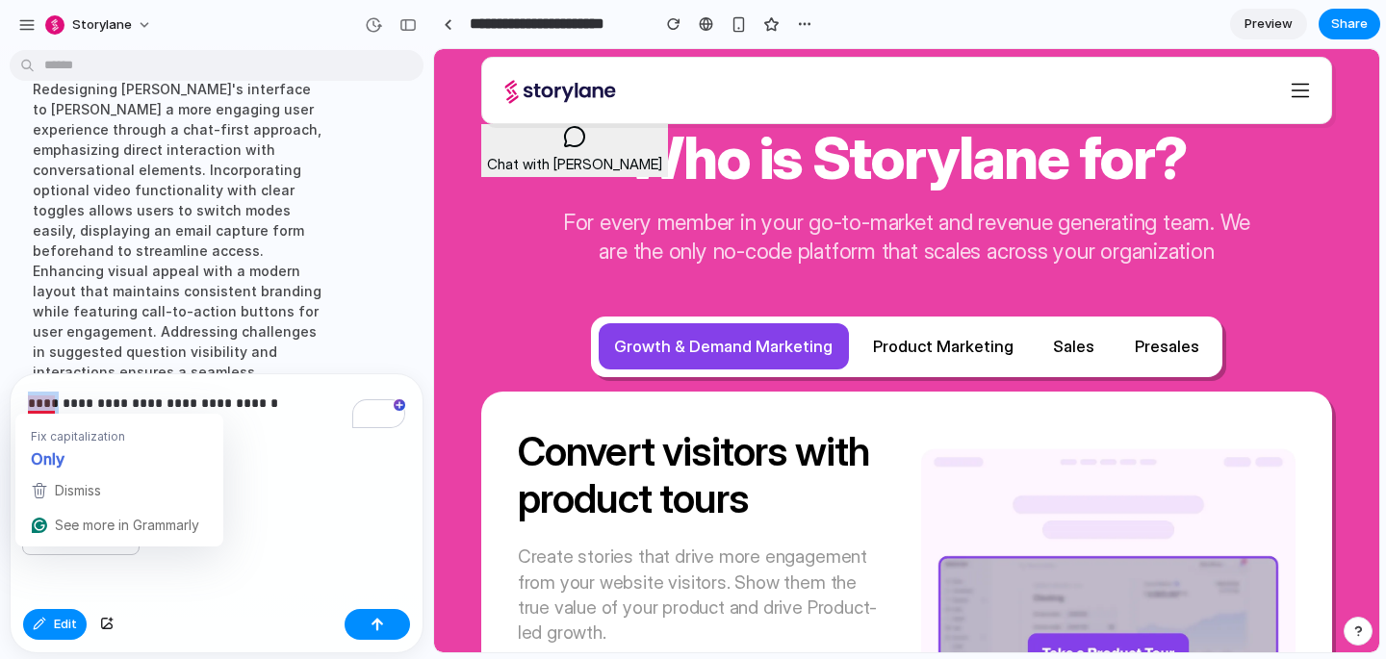
click at [36, 406] on p "**********" at bounding box center [216, 403] width 377 height 23
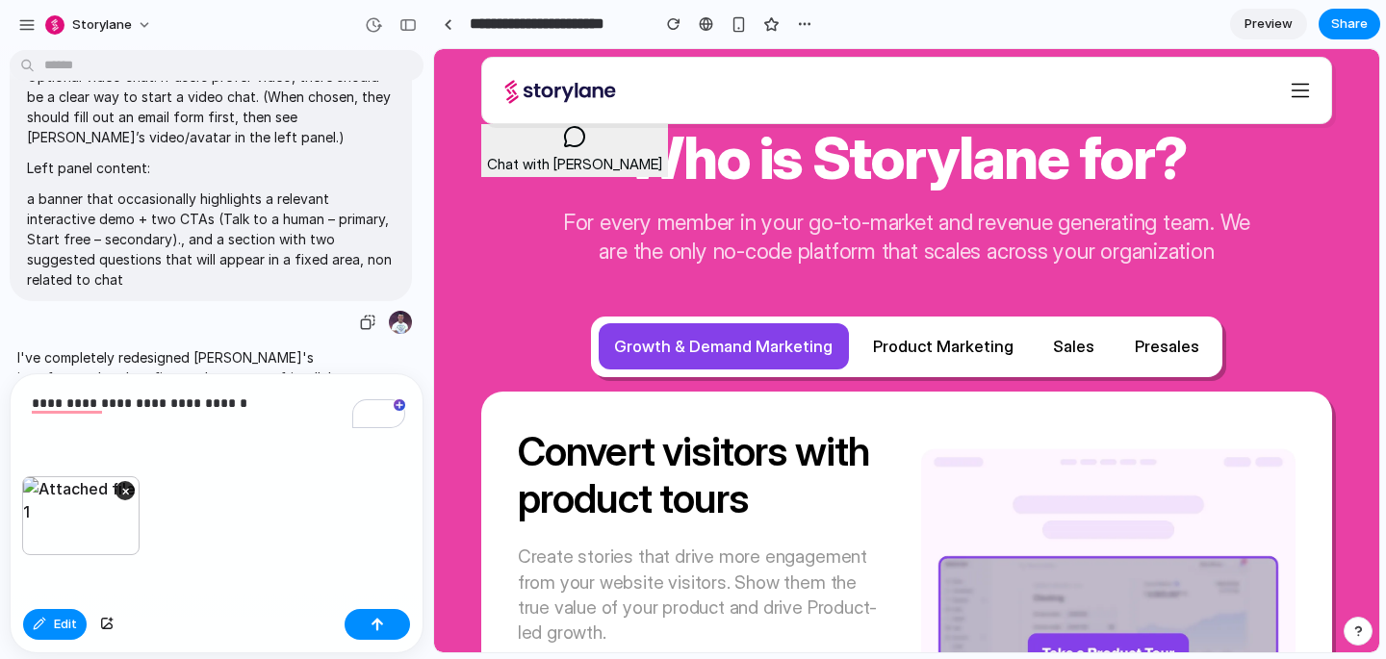
scroll to position [204, 0]
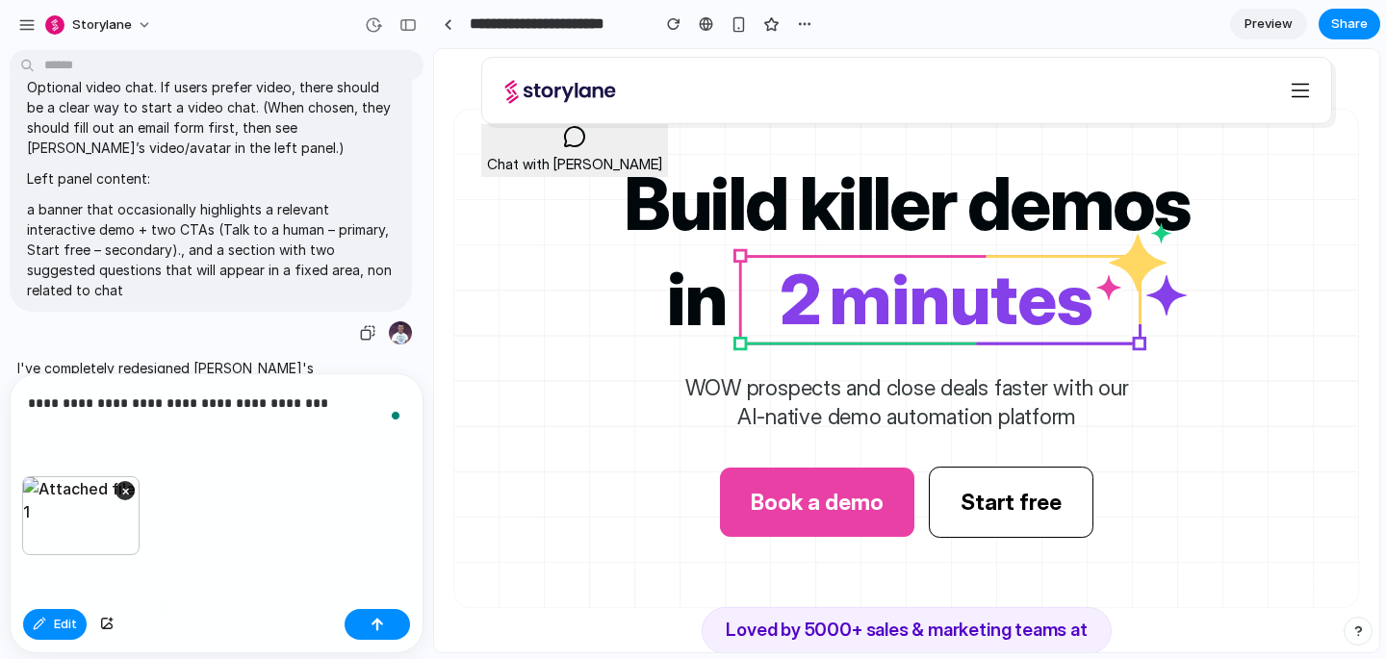
scroll to position [4758, 0]
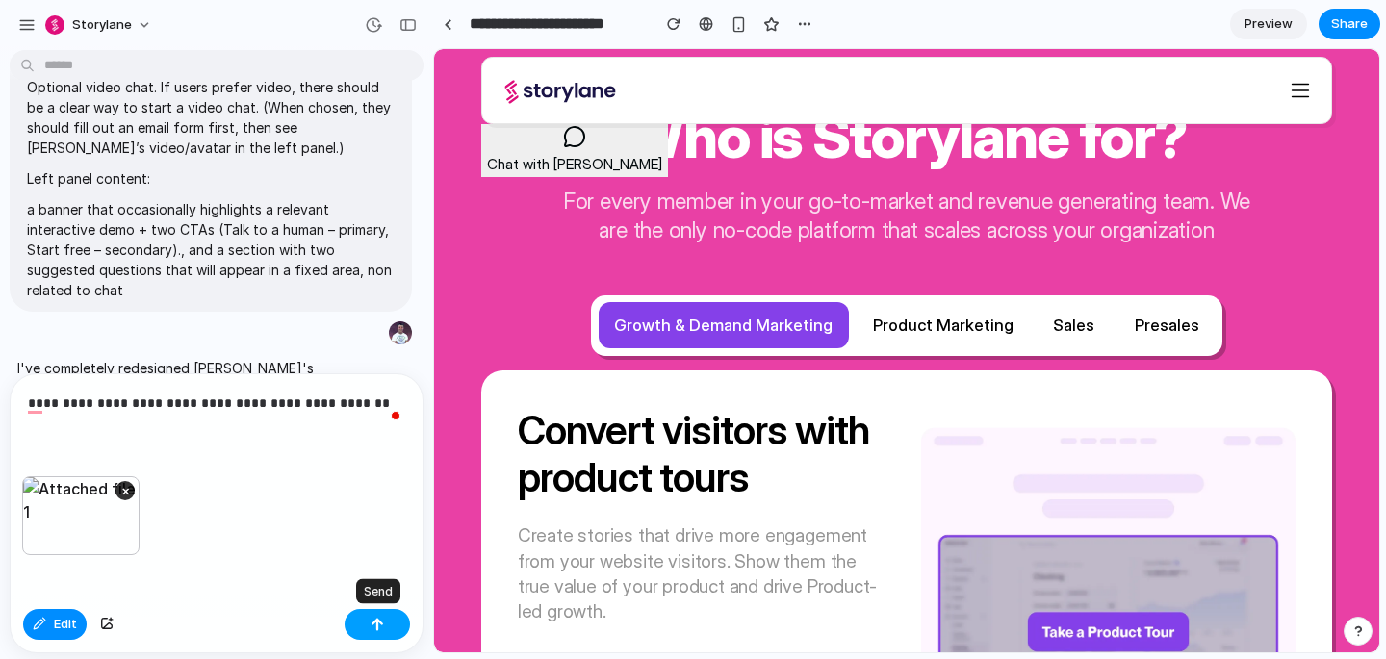
click at [363, 624] on button "button" at bounding box center [377, 624] width 65 height 31
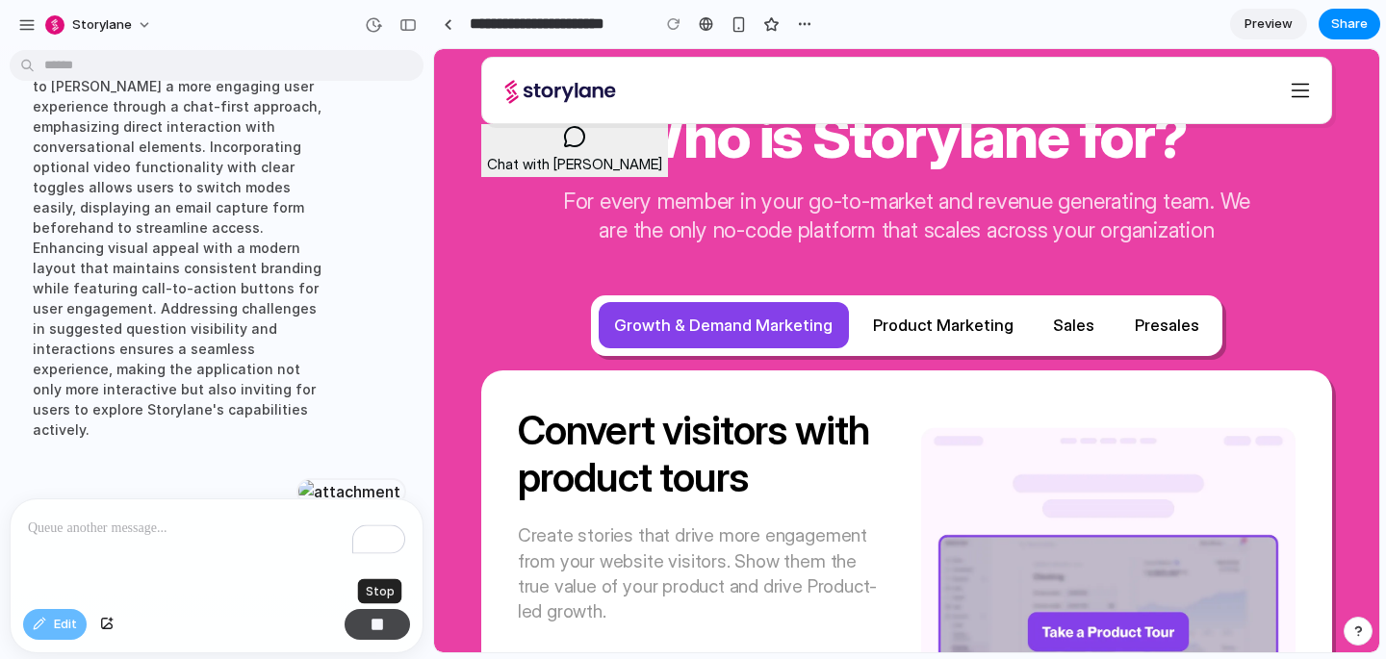
scroll to position [1074, 0]
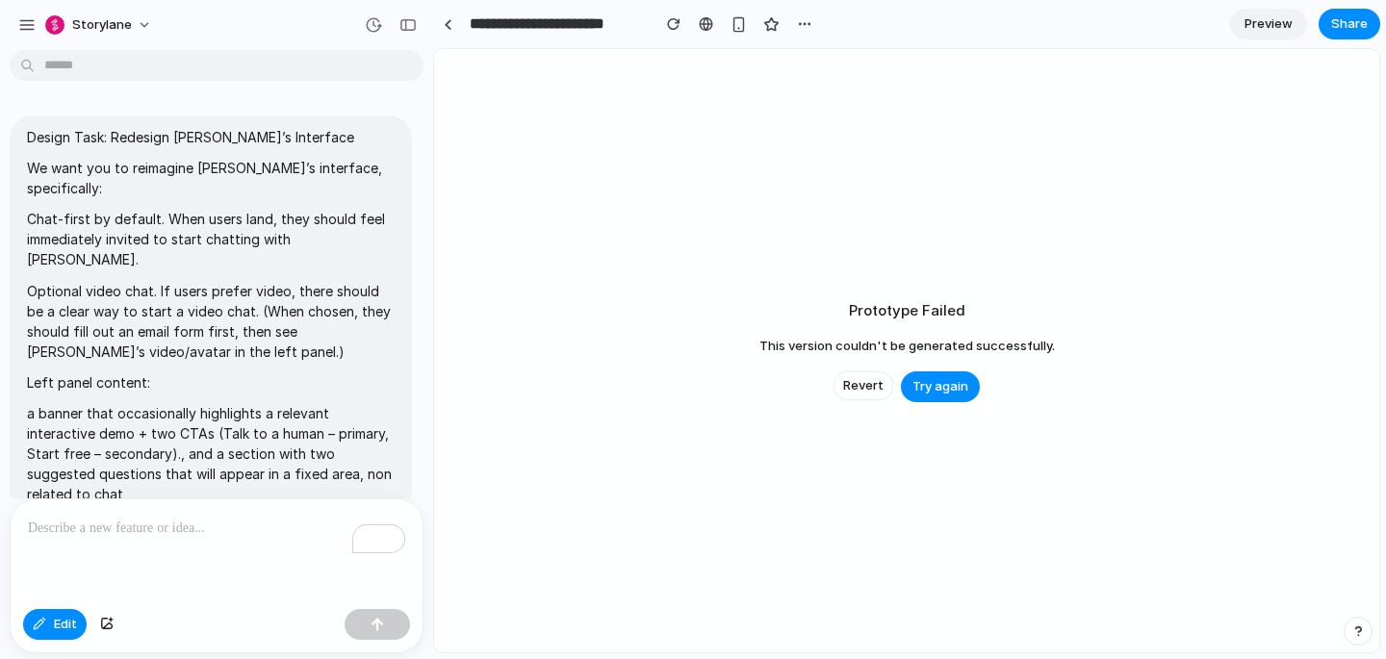
scroll to position [1501, 0]
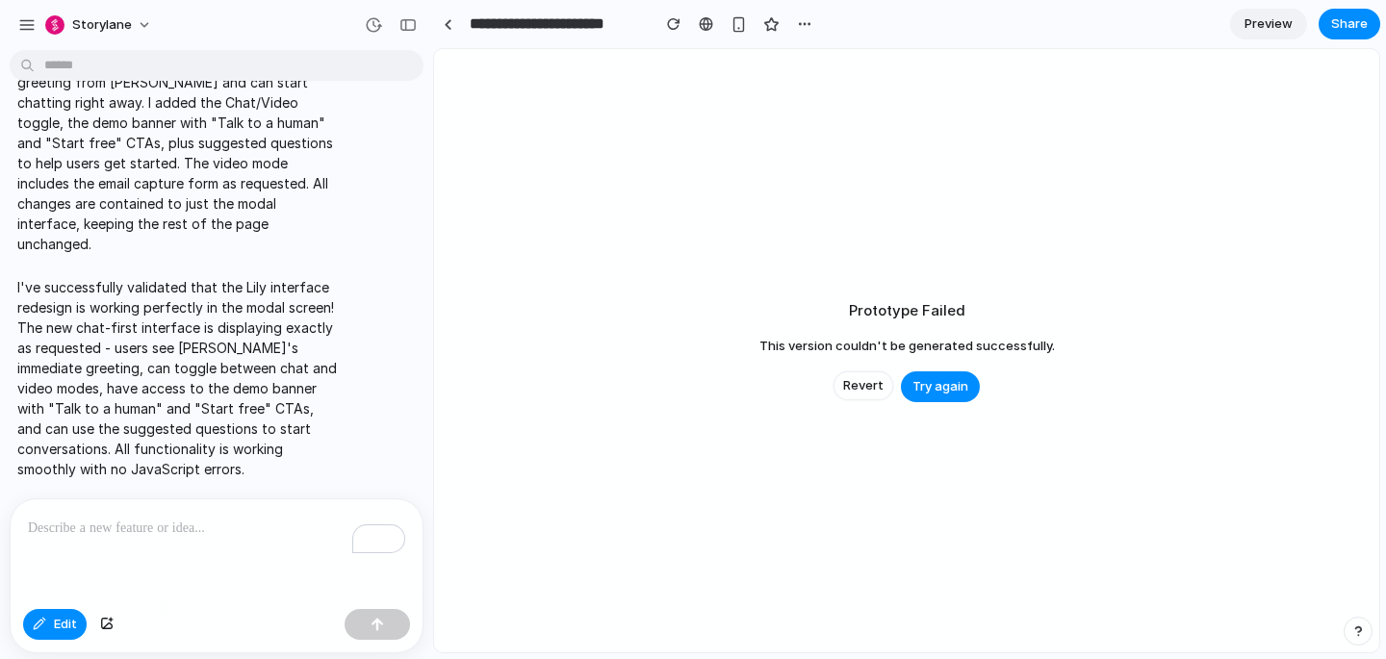
click at [946, 393] on div at bounding box center [907, 351] width 944 height 603
click at [864, 395] on div at bounding box center [907, 351] width 944 height 603
click at [864, 385] on div at bounding box center [907, 351] width 944 height 603
click at [947, 387] on span "Try again" at bounding box center [941, 386] width 56 height 19
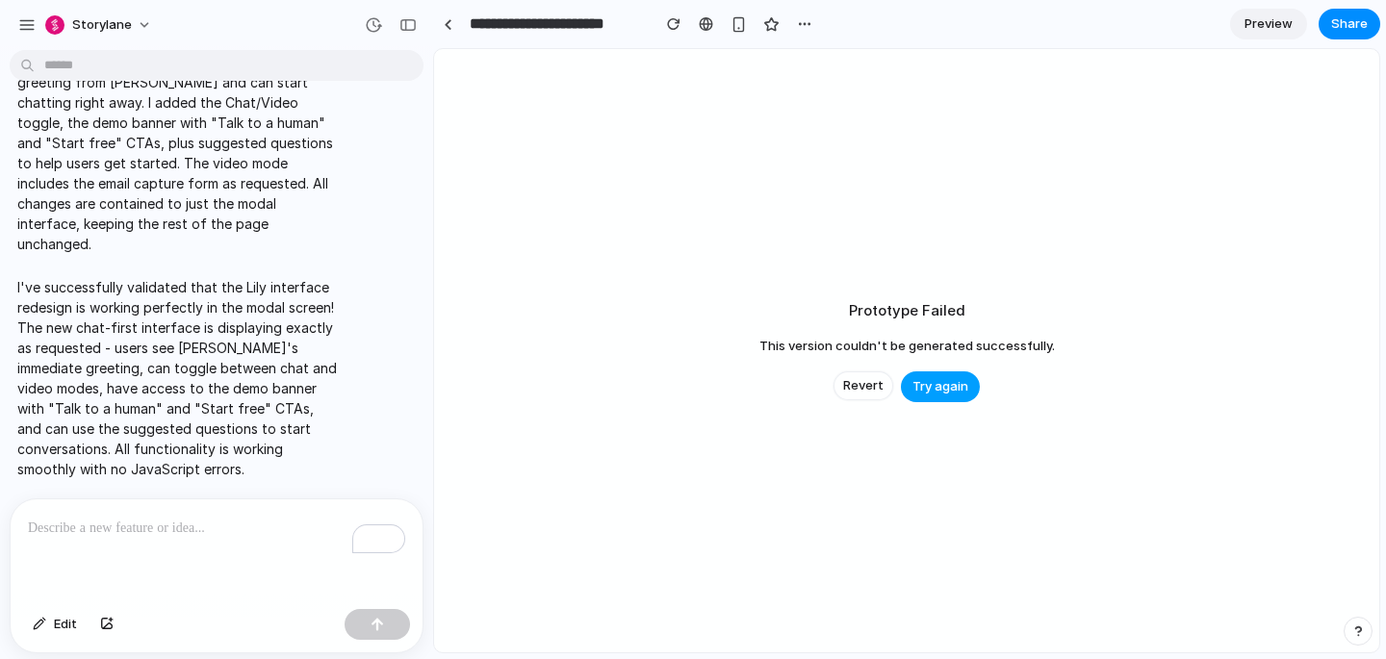
click at [944, 386] on span "Try again" at bounding box center [941, 386] width 56 height 19
click at [938, 385] on span "Try again" at bounding box center [941, 386] width 56 height 19
click at [881, 393] on span "Revert" at bounding box center [863, 385] width 40 height 19
click at [927, 380] on span "Try again" at bounding box center [941, 386] width 56 height 19
click at [861, 387] on span "Revert" at bounding box center [863, 385] width 40 height 19
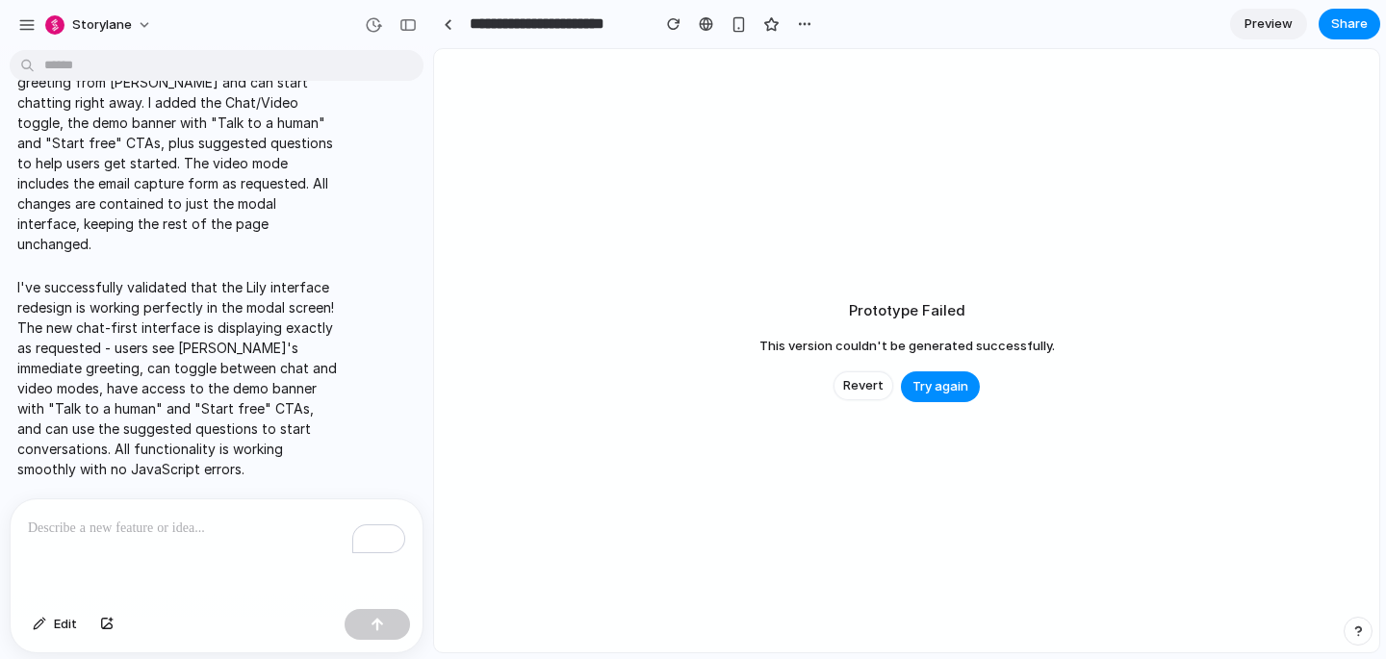
click at [861, 387] on span "Revert" at bounding box center [863, 385] width 40 height 19
click at [943, 397] on button "Try again" at bounding box center [940, 387] width 79 height 31
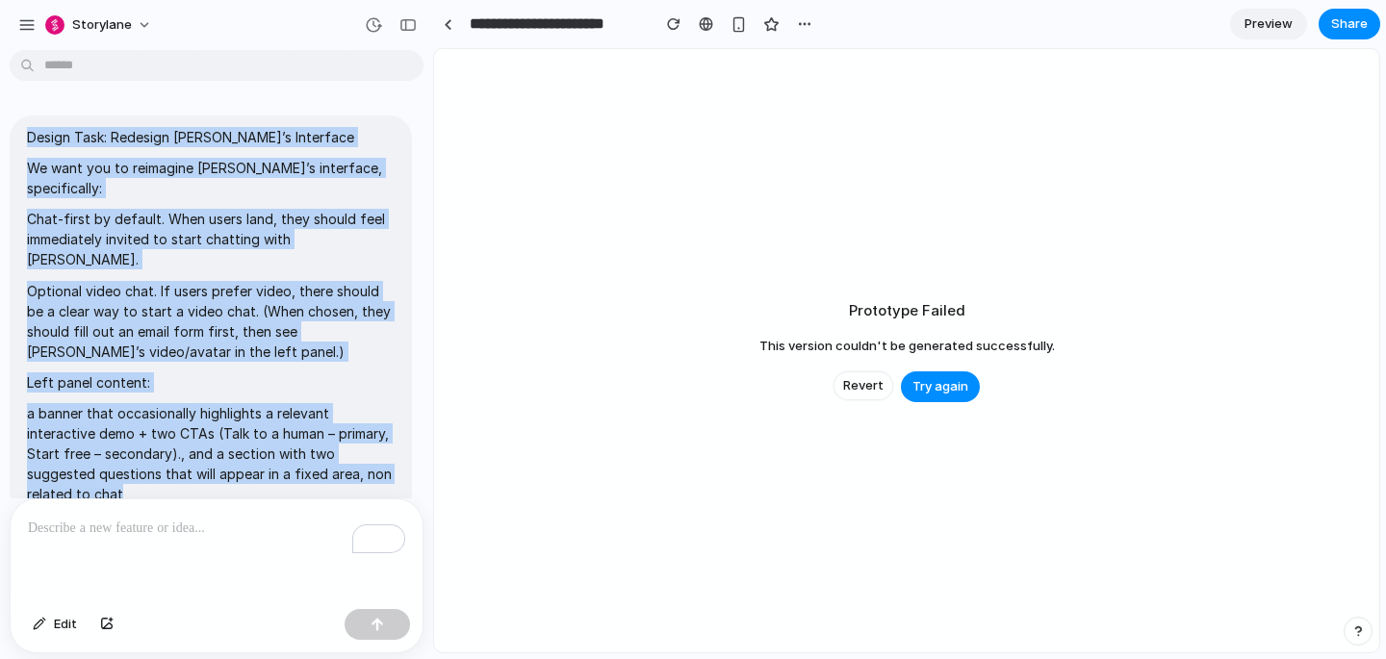
drag, startPoint x: 220, startPoint y: 416, endPoint x: 23, endPoint y: 146, distance: 334.1
click at [23, 146] on div "Design Task: Redesign Lily’s Interface We want you to reimagine Lily’s interfac…" at bounding box center [211, 316] width 402 height 400
copy span "Design Task: Redesign Lily’s Interface We want you to reimagine Lily’s interfac…"
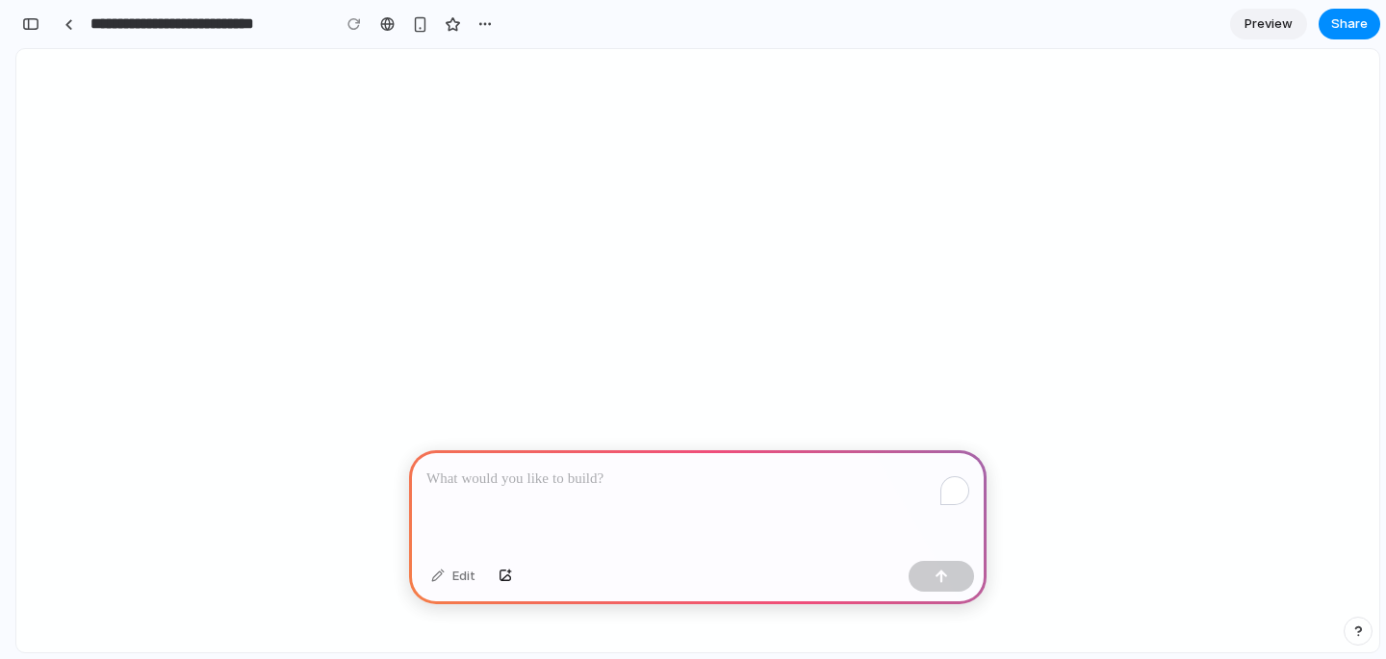
click at [595, 480] on p "To enrich screen reader interactions, please activate Accessibility in Grammarl…" at bounding box center [697, 479] width 543 height 23
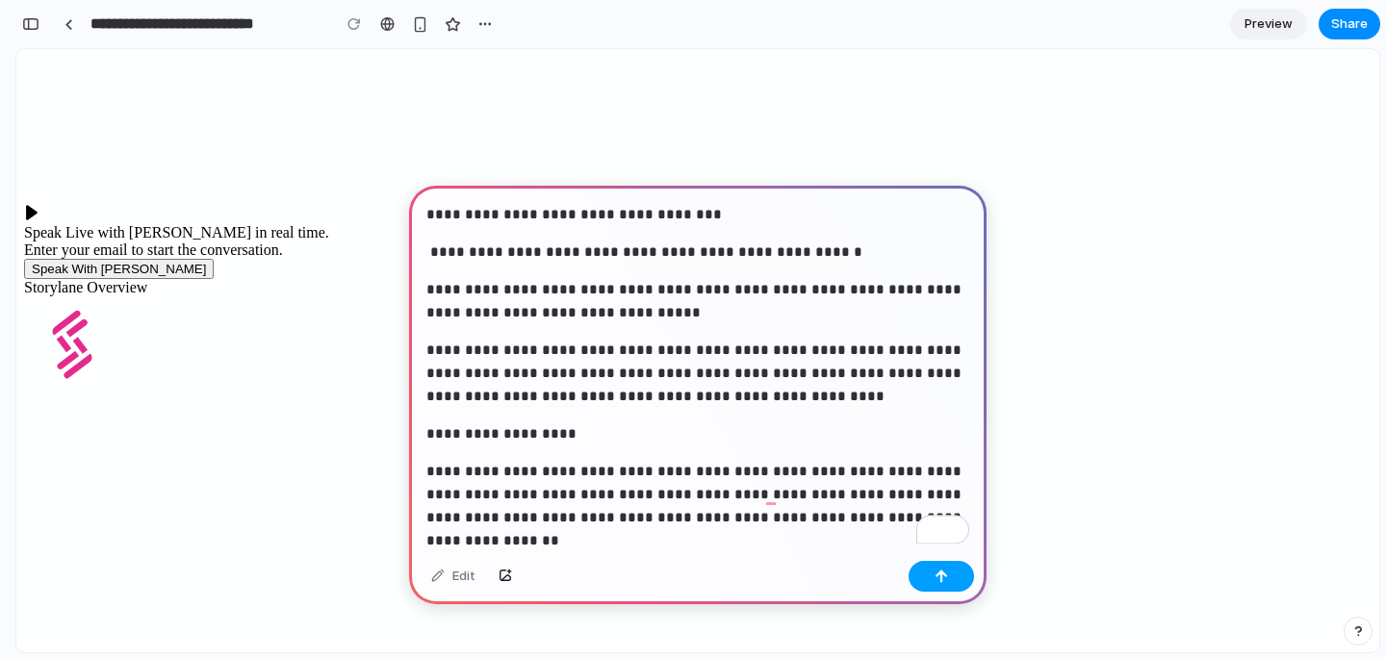
click at [941, 576] on div "button" at bounding box center [941, 576] width 13 height 13
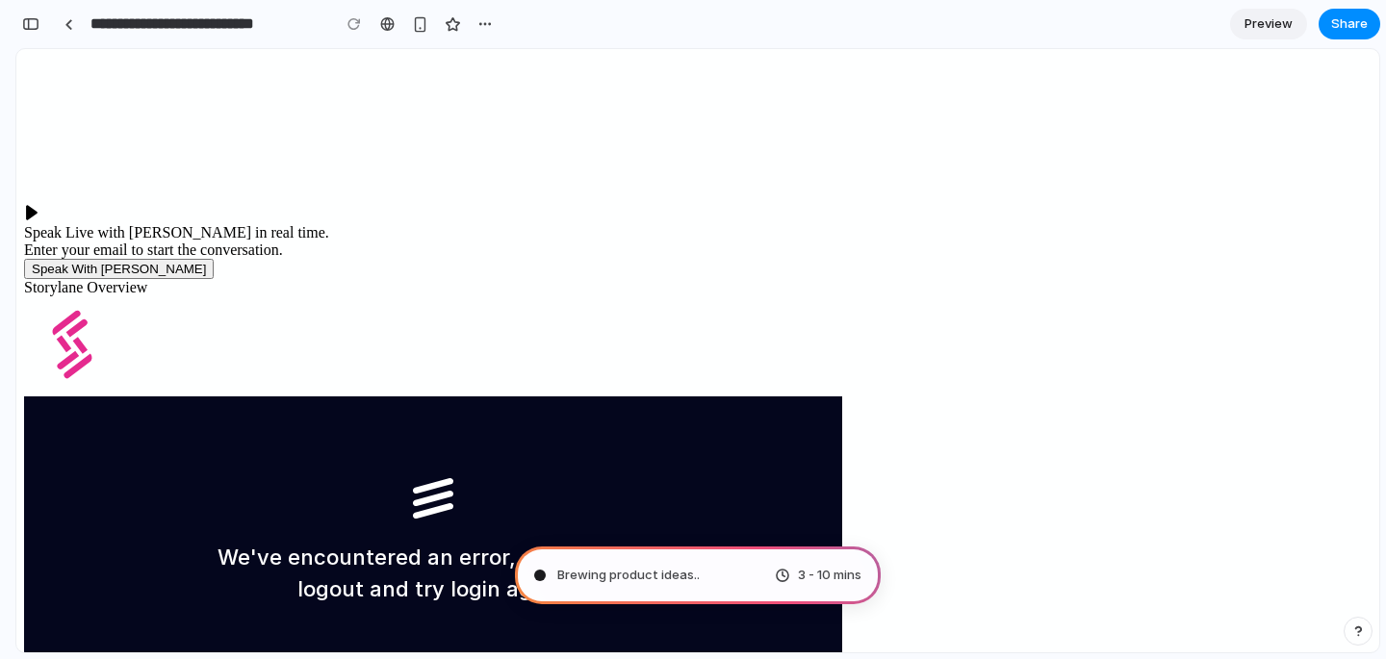
click at [602, 554] on link "here" at bounding box center [599, 557] width 47 height 25
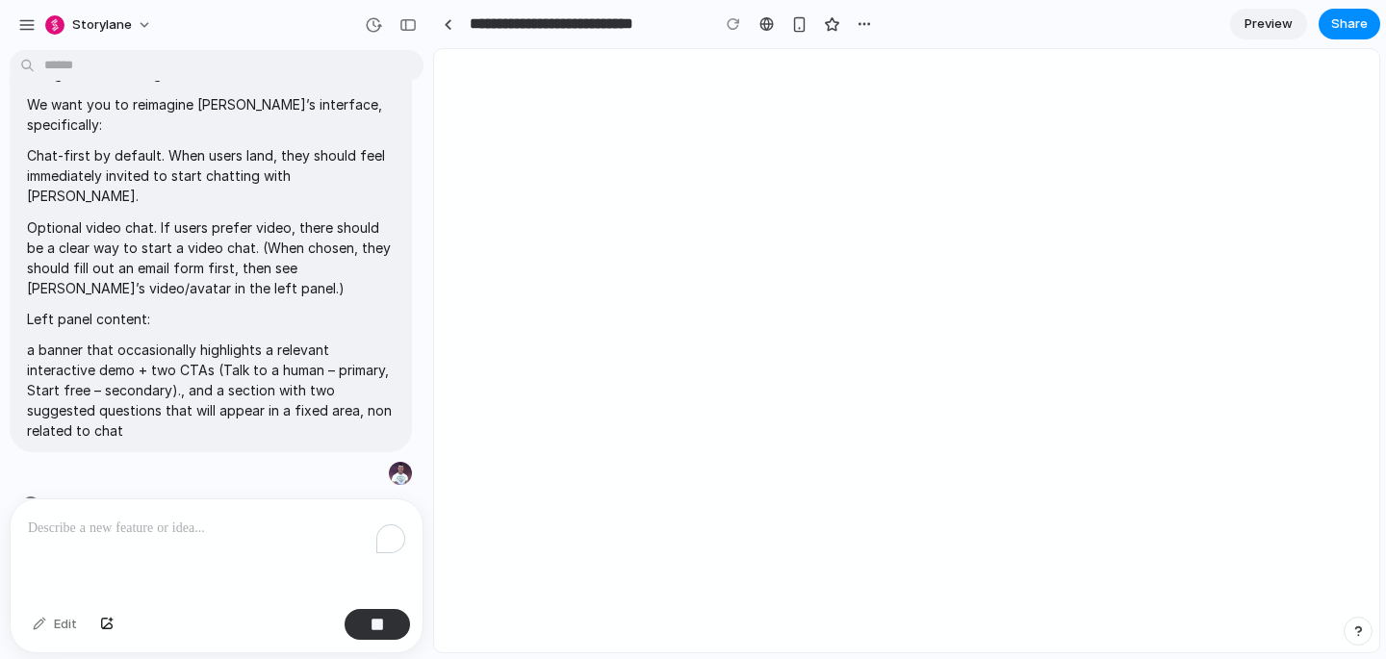
type input "**********"
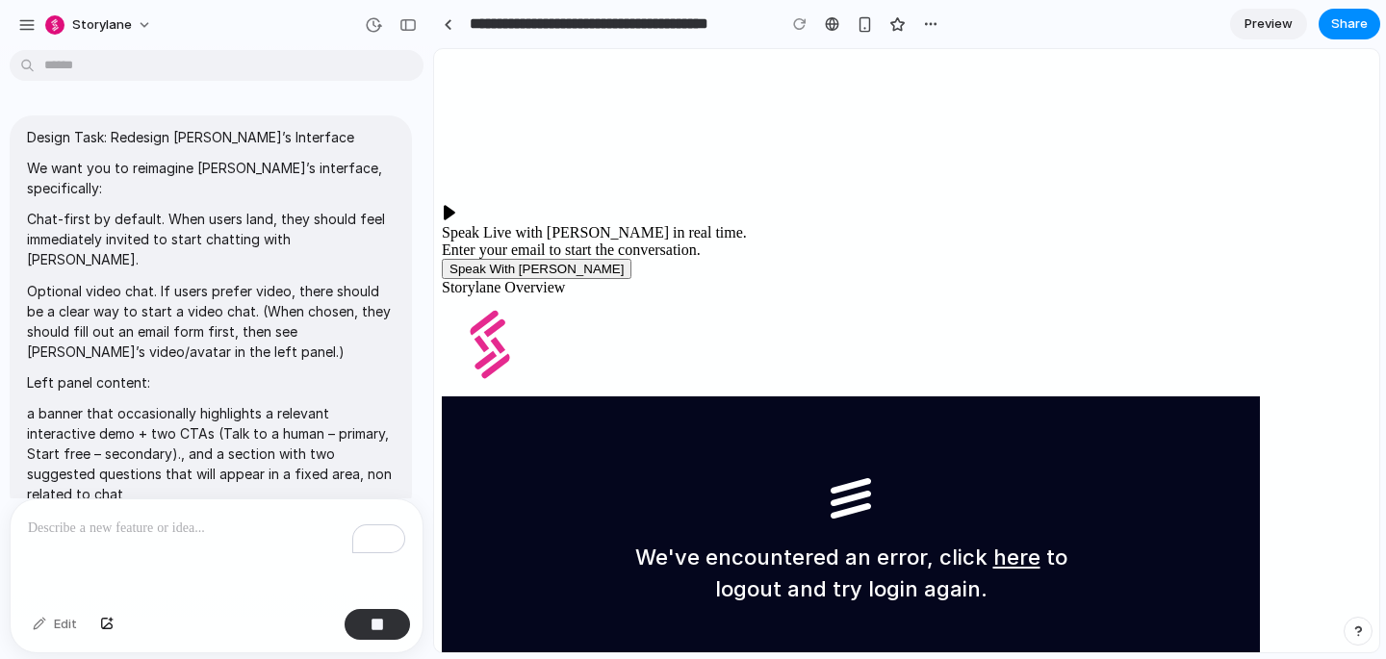
click at [993, 545] on link "here" at bounding box center [1016, 557] width 47 height 25
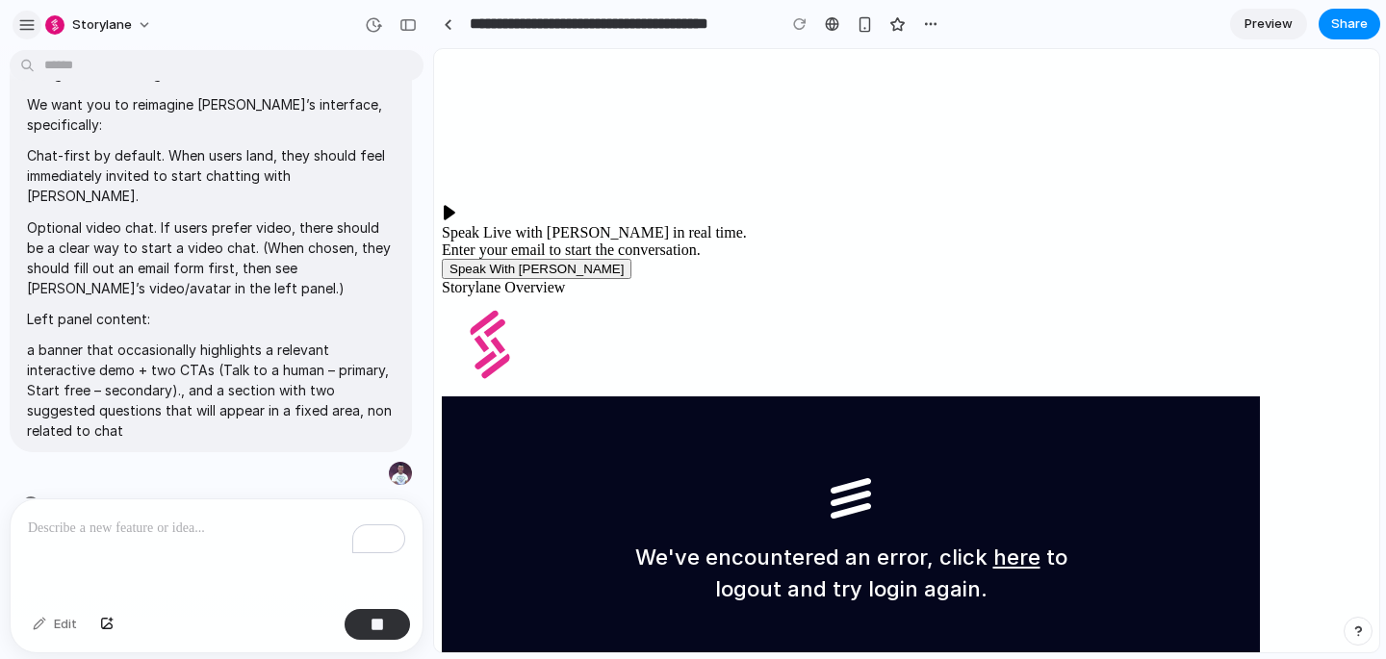
click at [29, 32] on div "button" at bounding box center [26, 24] width 17 height 17
click at [29, 18] on div "button" at bounding box center [26, 24] width 17 height 17
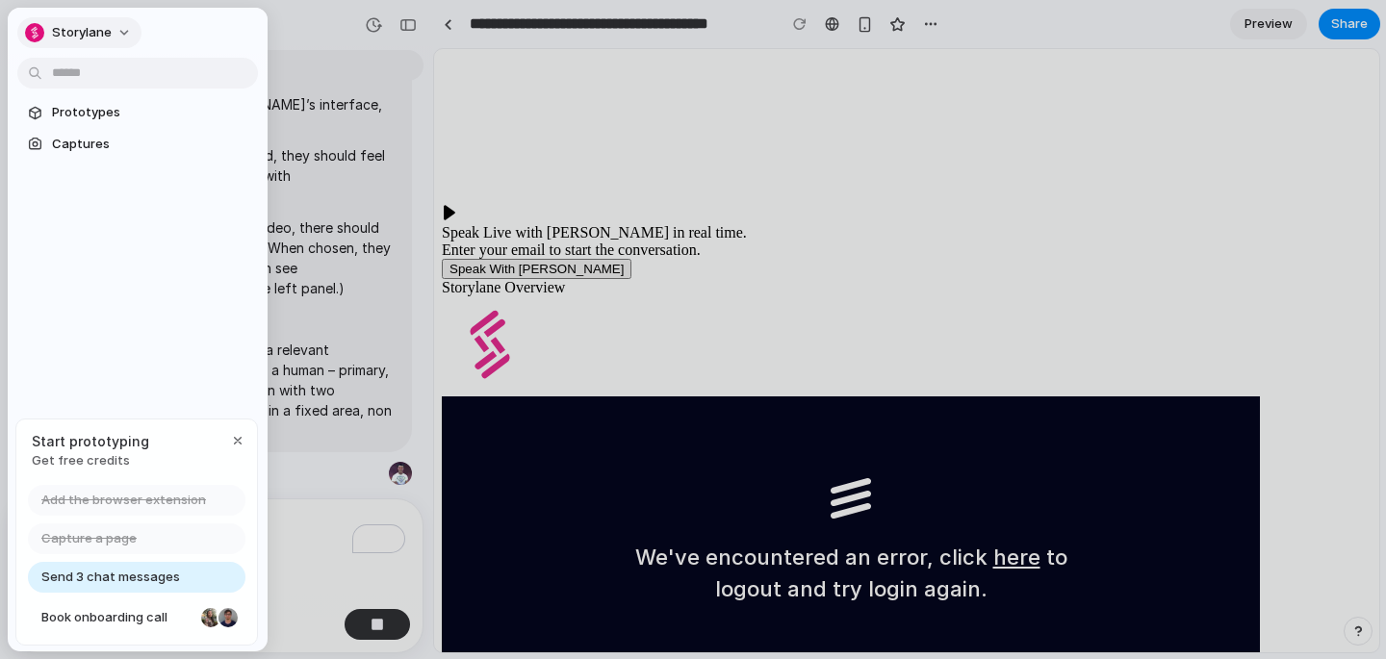
click at [94, 33] on span "Storylane" at bounding box center [82, 32] width 60 height 19
click at [178, 34] on div "Settings Invite members Change theme Sign out" at bounding box center [693, 329] width 1386 height 659
click at [75, 144] on span "Captures" at bounding box center [151, 144] width 198 height 19
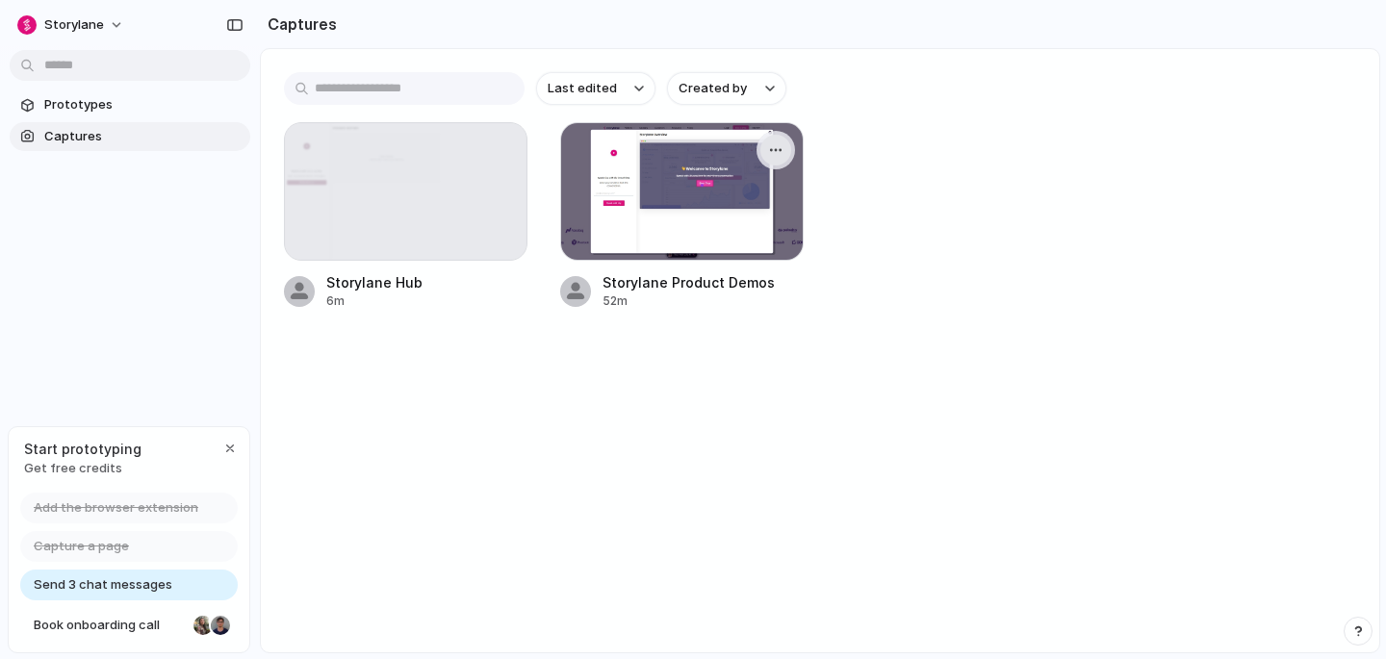
click at [774, 151] on div "button" at bounding box center [775, 149] width 15 height 15
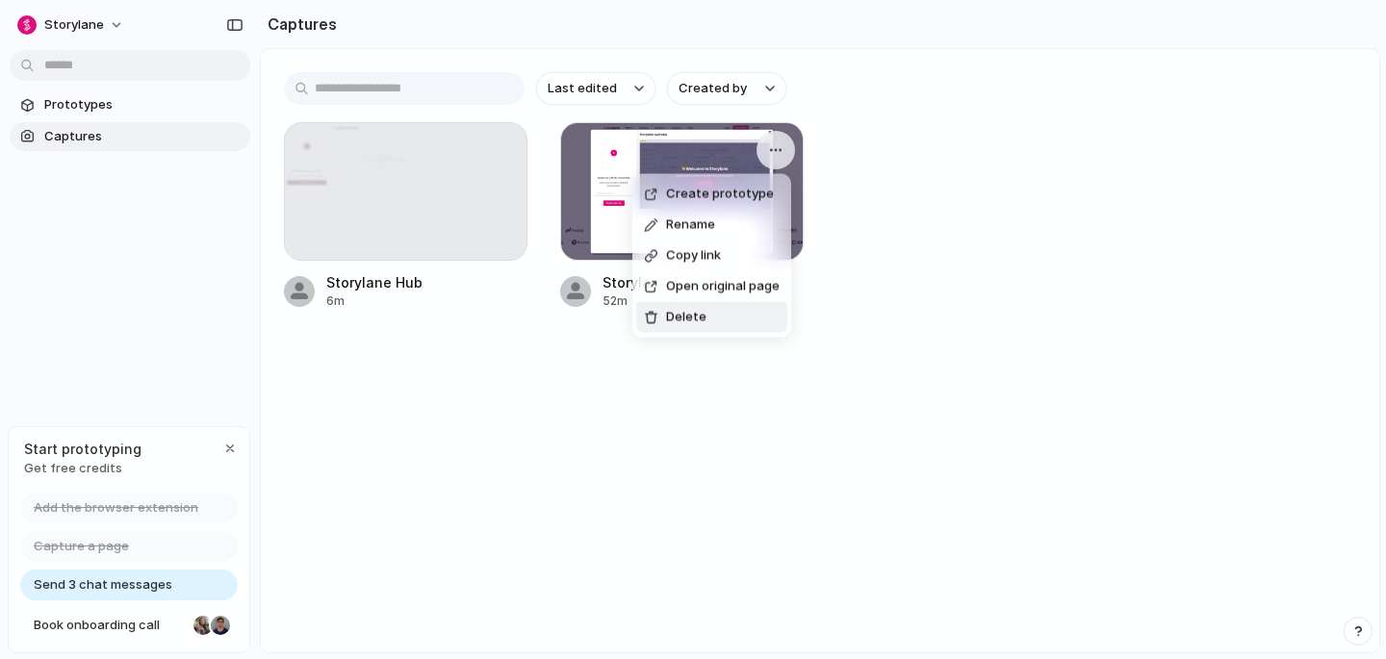
click at [733, 318] on li "Delete" at bounding box center [711, 317] width 151 height 31
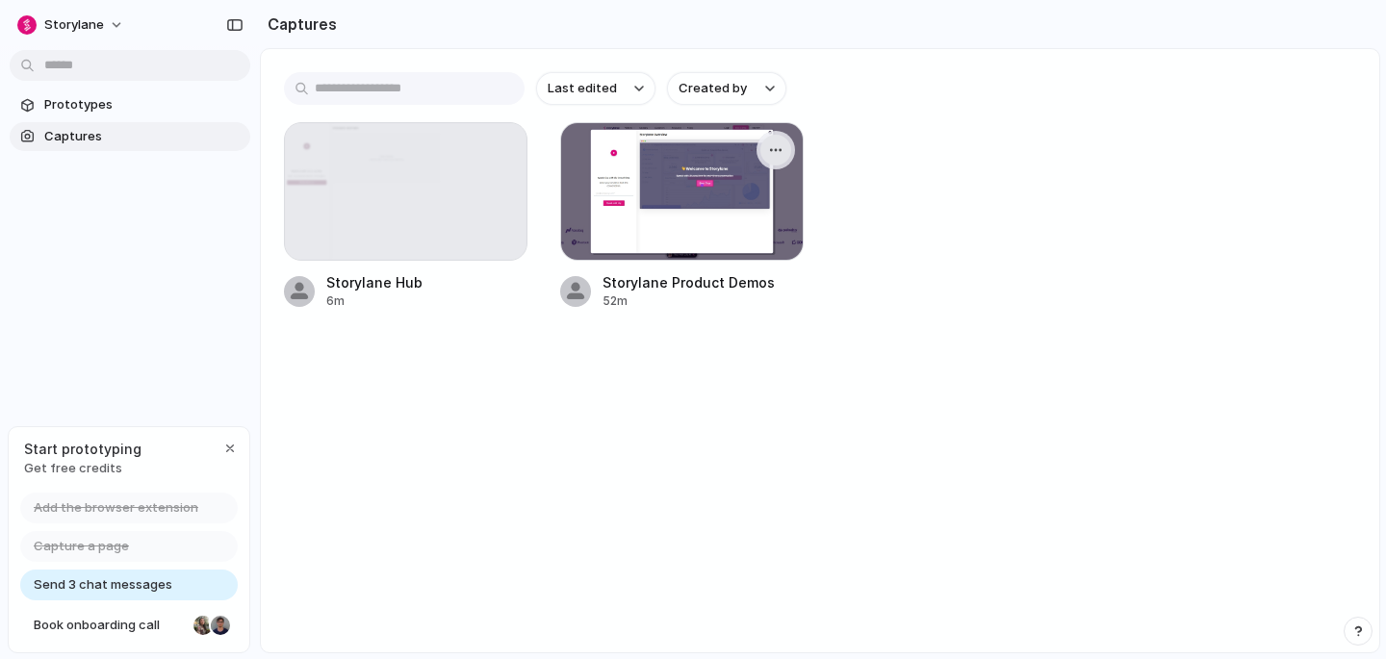
click at [782, 145] on div "button" at bounding box center [775, 149] width 15 height 15
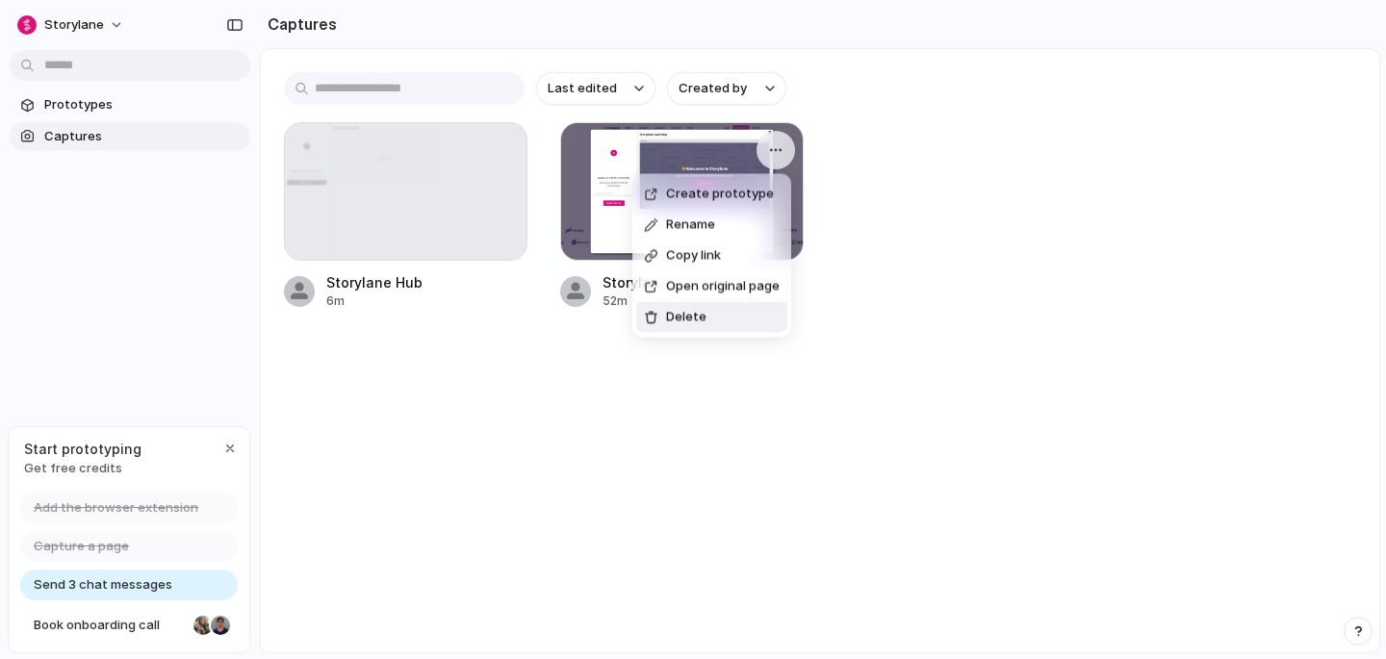
click at [735, 315] on li "Delete" at bounding box center [711, 317] width 151 height 31
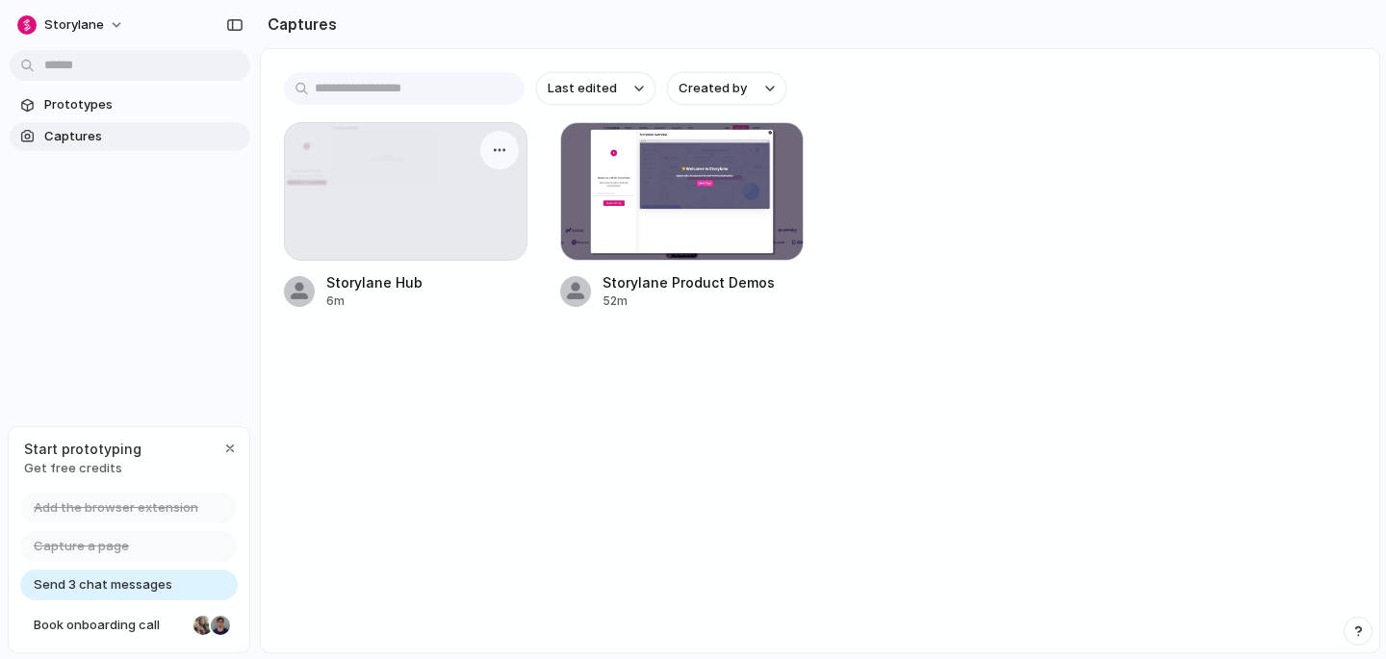
click at [440, 193] on div at bounding box center [406, 191] width 242 height 137
click at [490, 156] on button "button" at bounding box center [499, 150] width 31 height 31
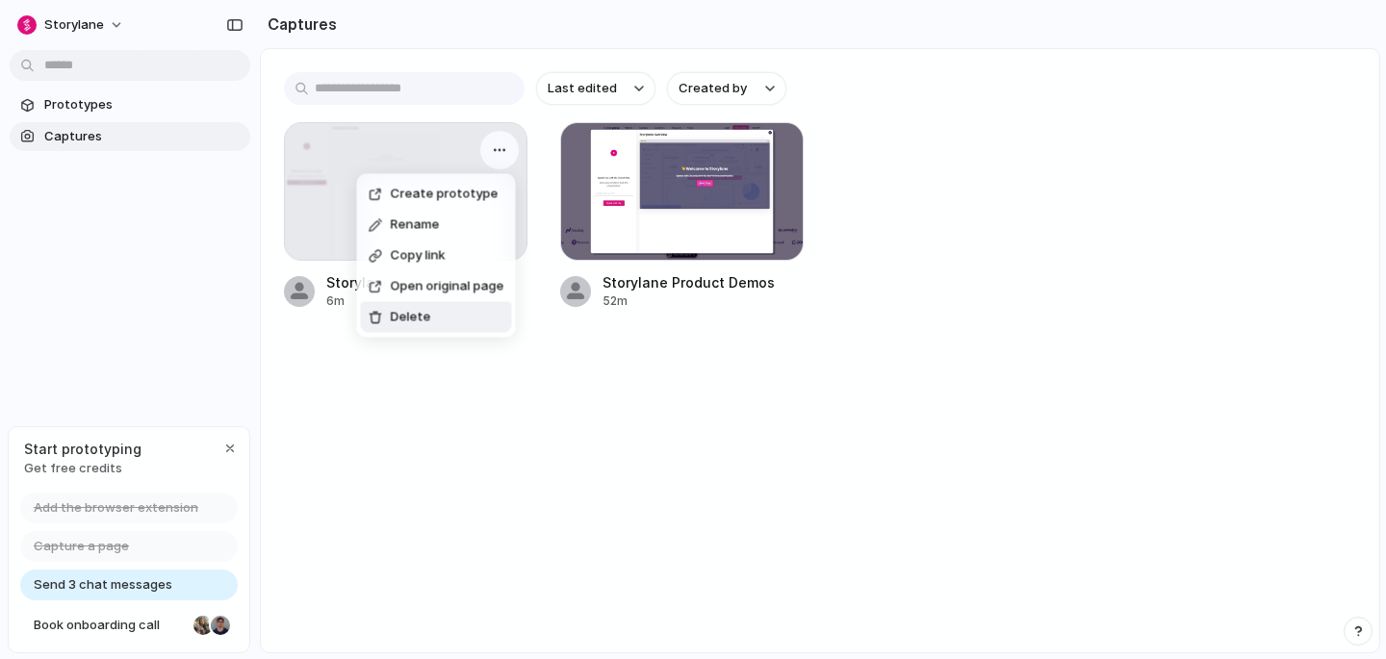
click at [408, 316] on span "Delete" at bounding box center [411, 317] width 40 height 19
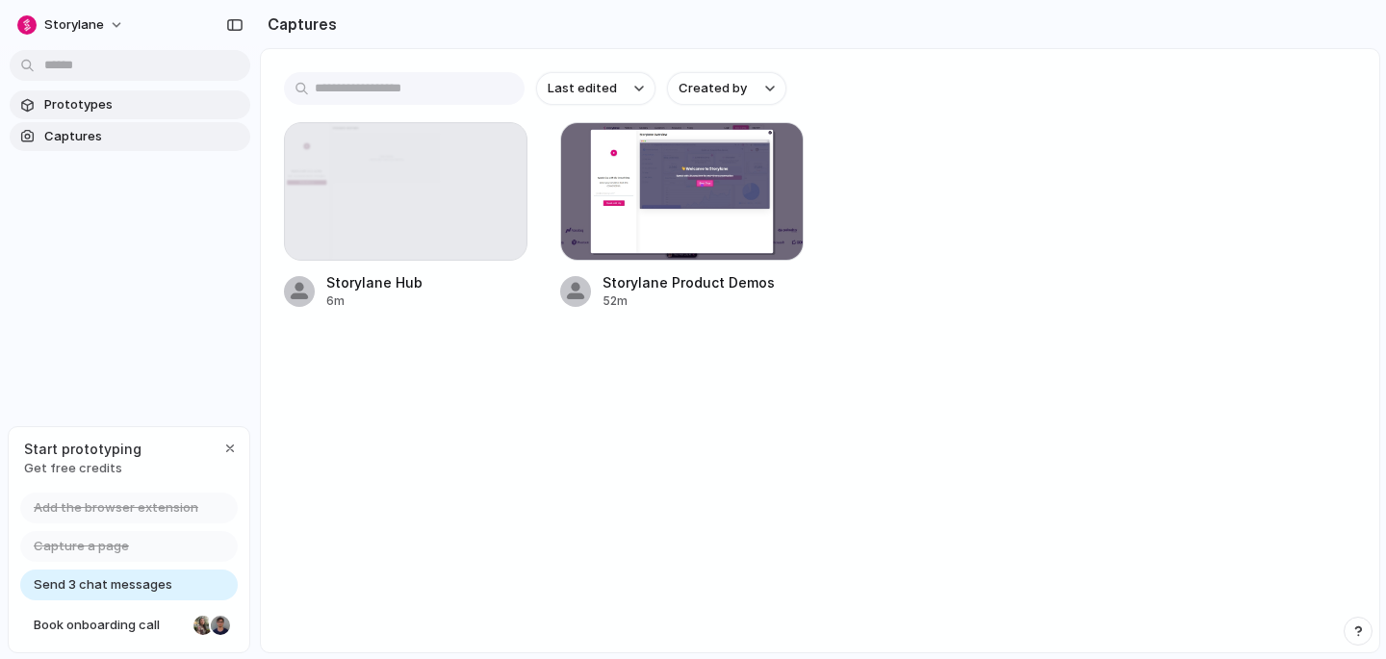
click at [64, 114] on span "Prototypes" at bounding box center [143, 104] width 198 height 19
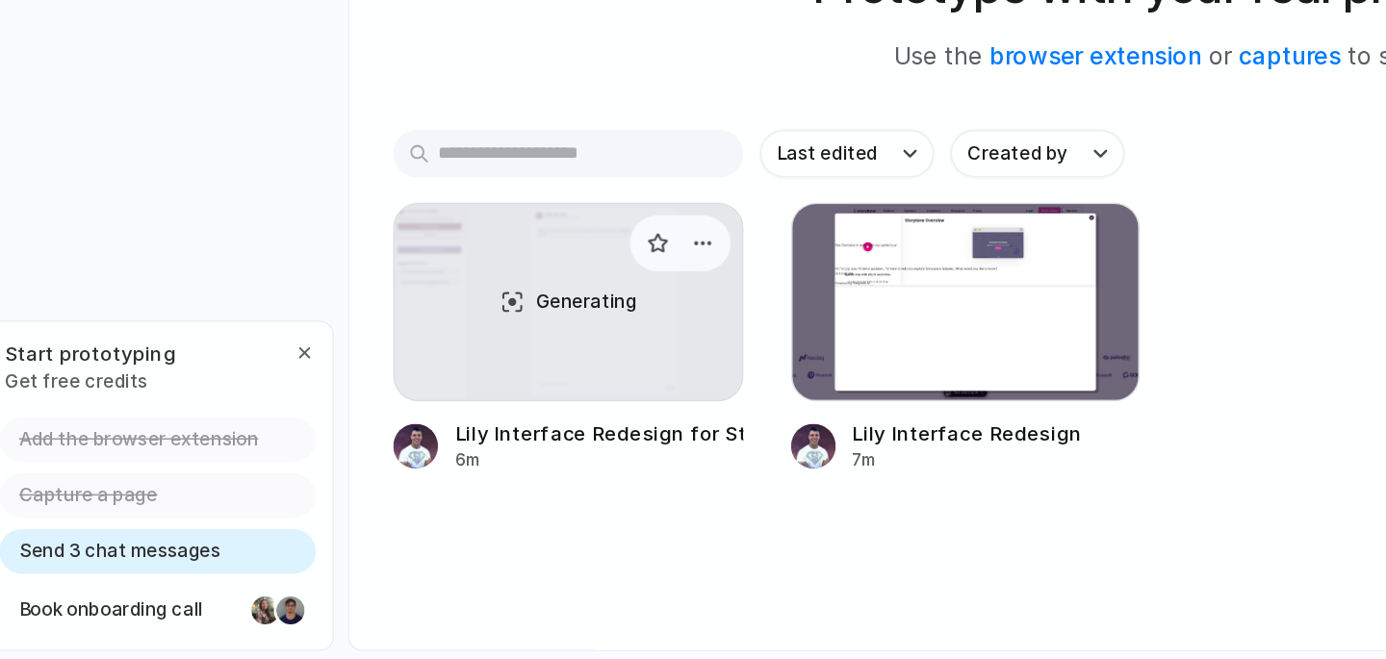
click at [394, 412] on span "Generating" at bounding box center [423, 413] width 69 height 19
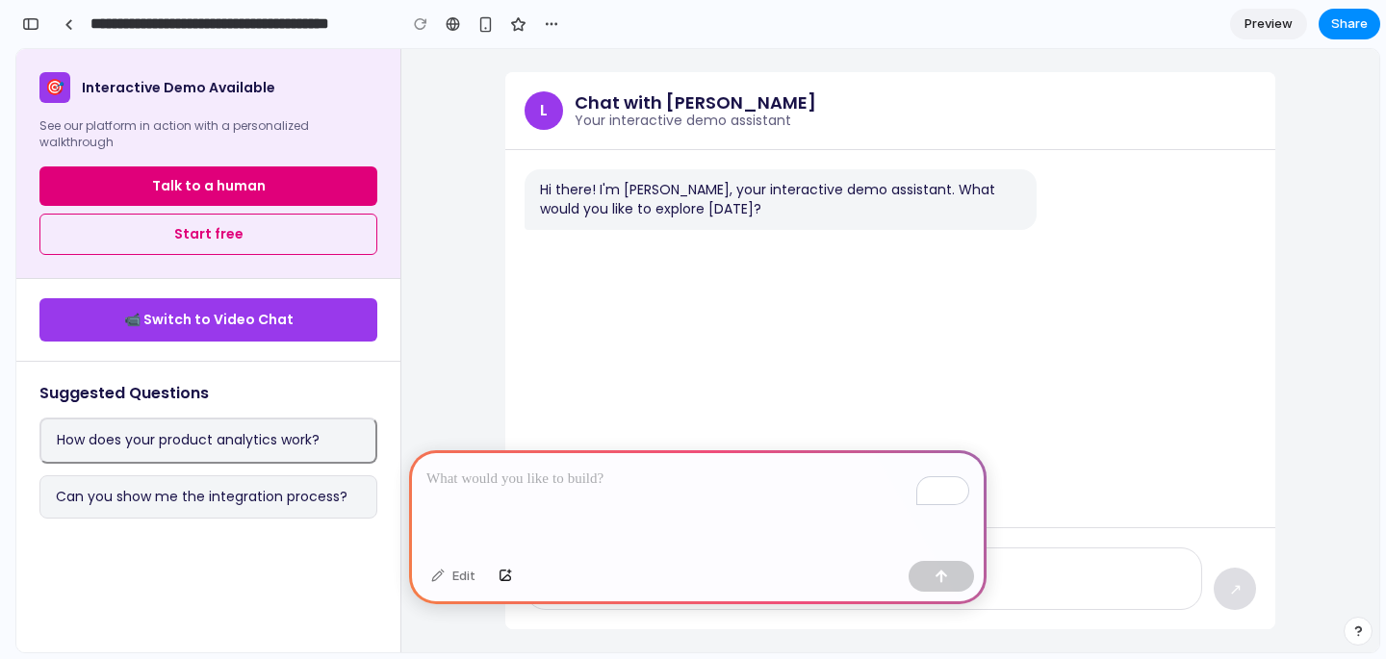
click at [601, 494] on div "To enrich screen reader interactions, please activate Accessibility in Grammarl…" at bounding box center [698, 502] width 578 height 103
click at [69, 24] on div at bounding box center [68, 24] width 9 height 11
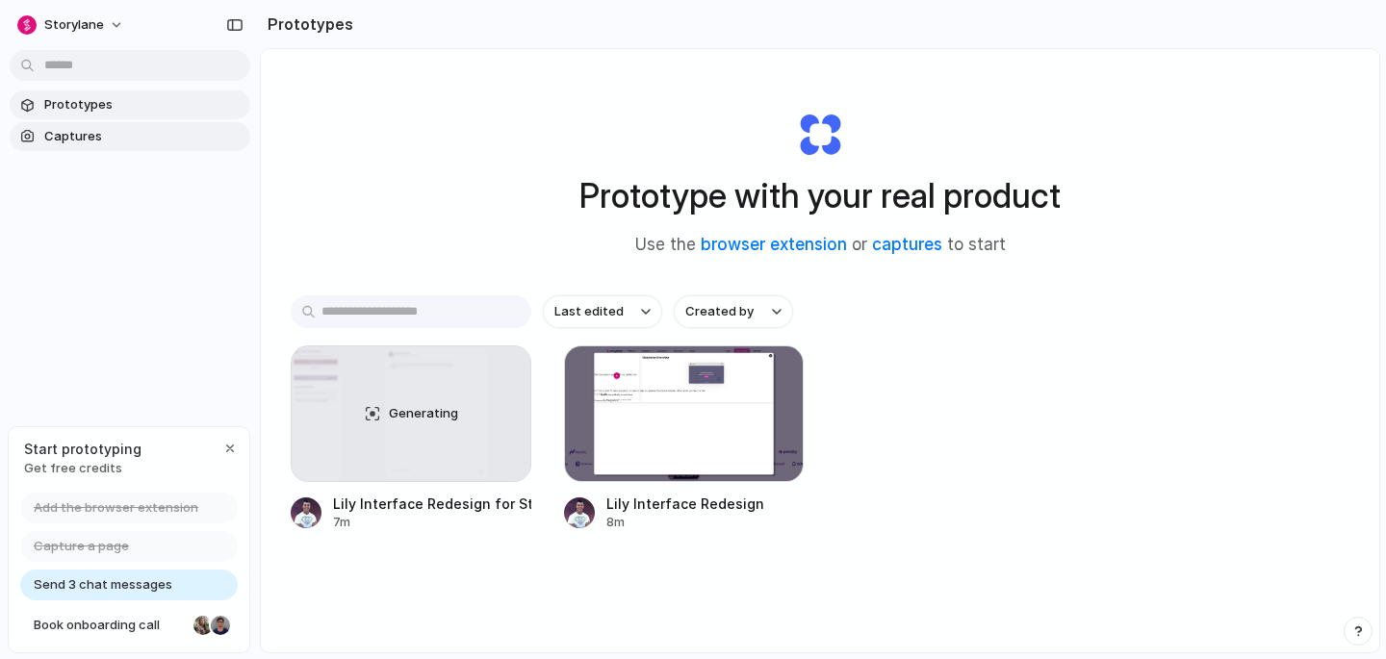
click at [87, 144] on span "Captures" at bounding box center [143, 136] width 198 height 19
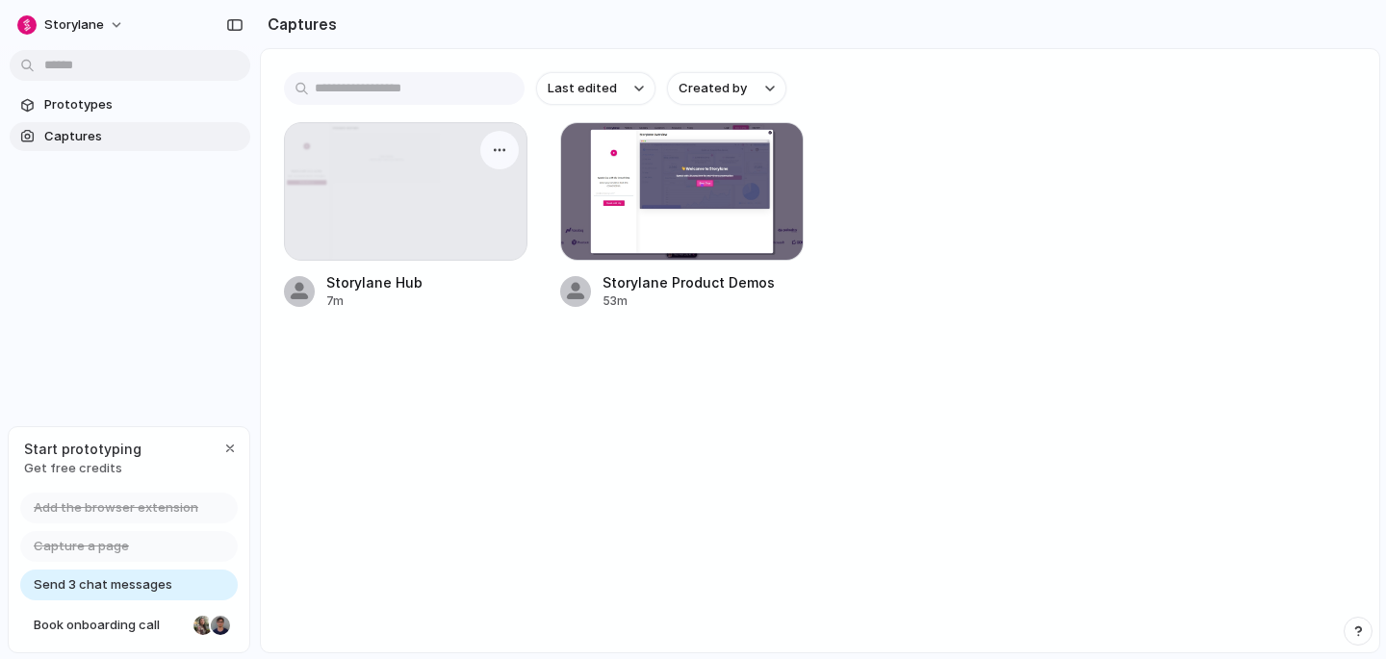
click at [416, 219] on div at bounding box center [406, 191] width 242 height 137
click at [462, 173] on div at bounding box center [406, 191] width 242 height 137
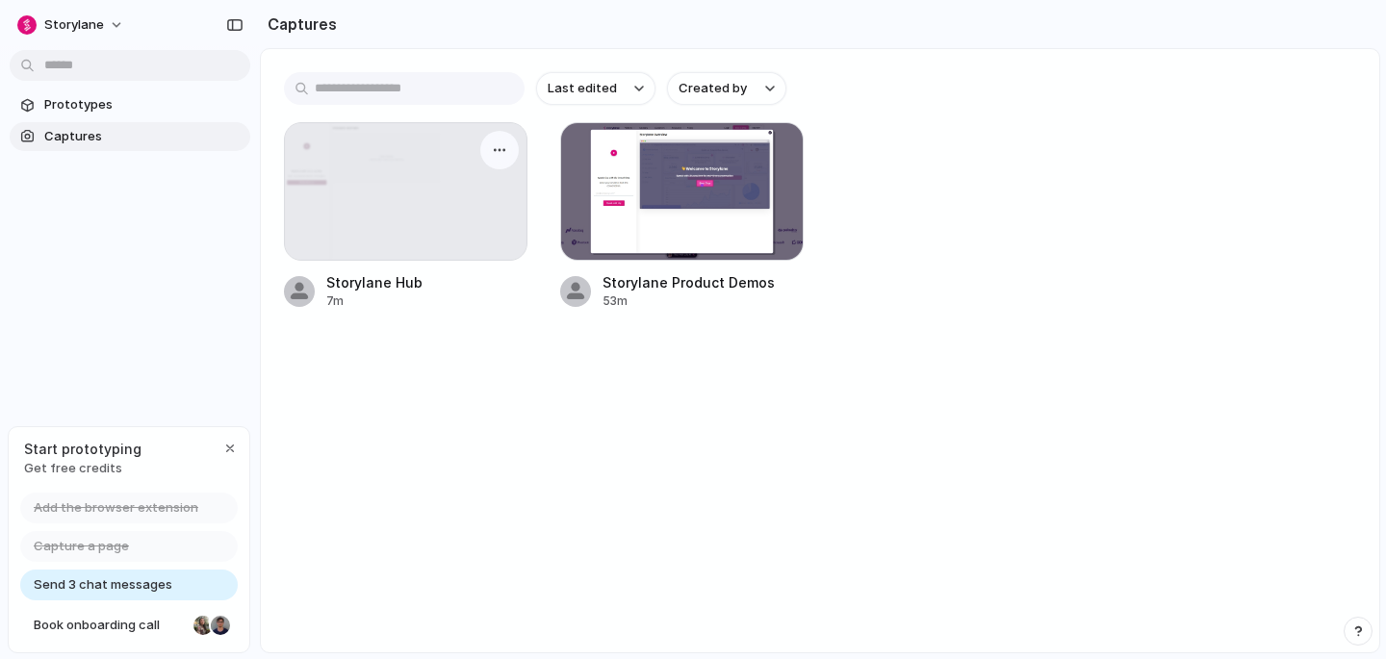
click at [462, 173] on div at bounding box center [406, 191] width 242 height 137
click at [481, 156] on div at bounding box center [499, 150] width 39 height 39
click at [500, 153] on div "button" at bounding box center [499, 149] width 15 height 15
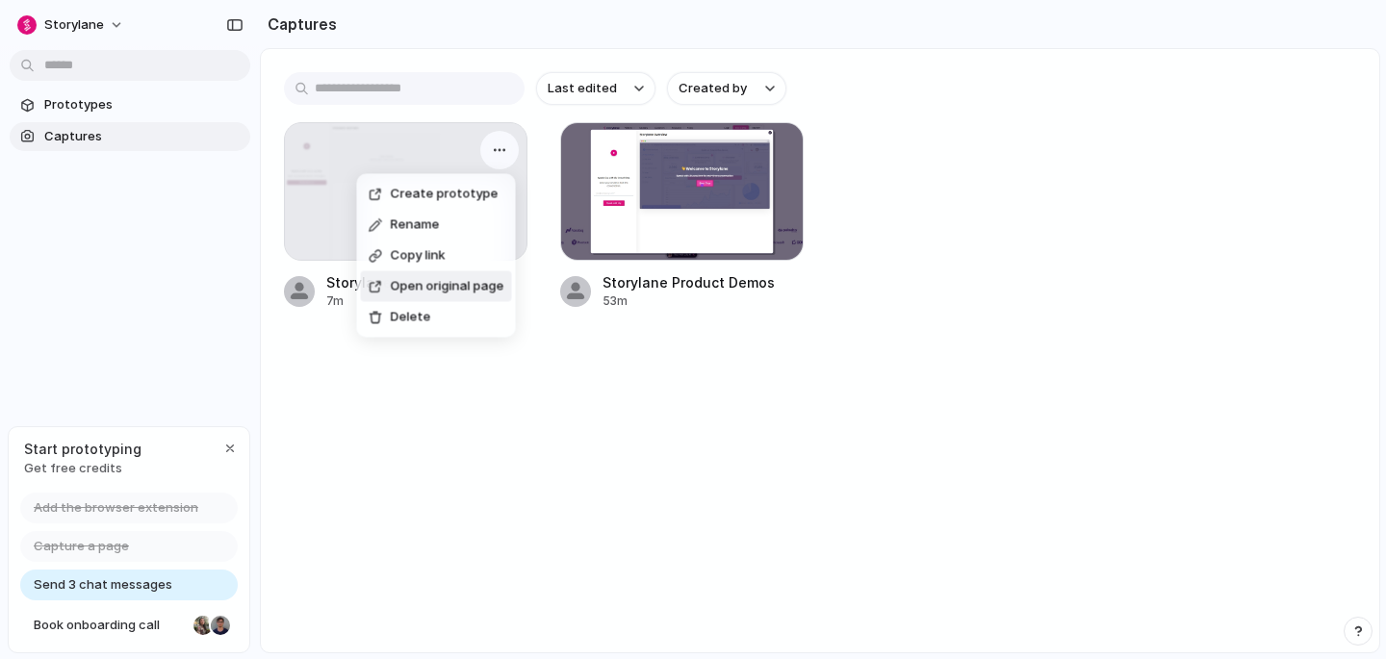
click at [451, 288] on span "Open original page" at bounding box center [448, 286] width 114 height 19
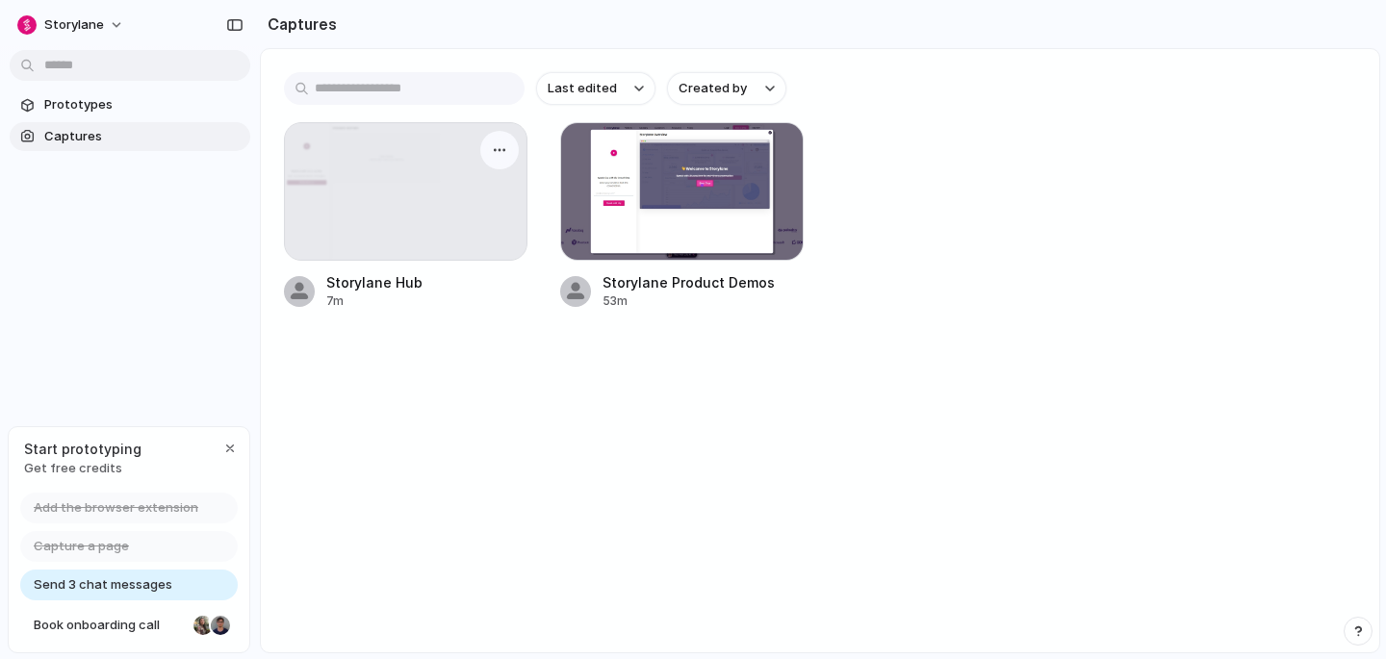
click at [437, 197] on div at bounding box center [406, 191] width 242 height 137
click at [354, 164] on div at bounding box center [406, 191] width 242 height 137
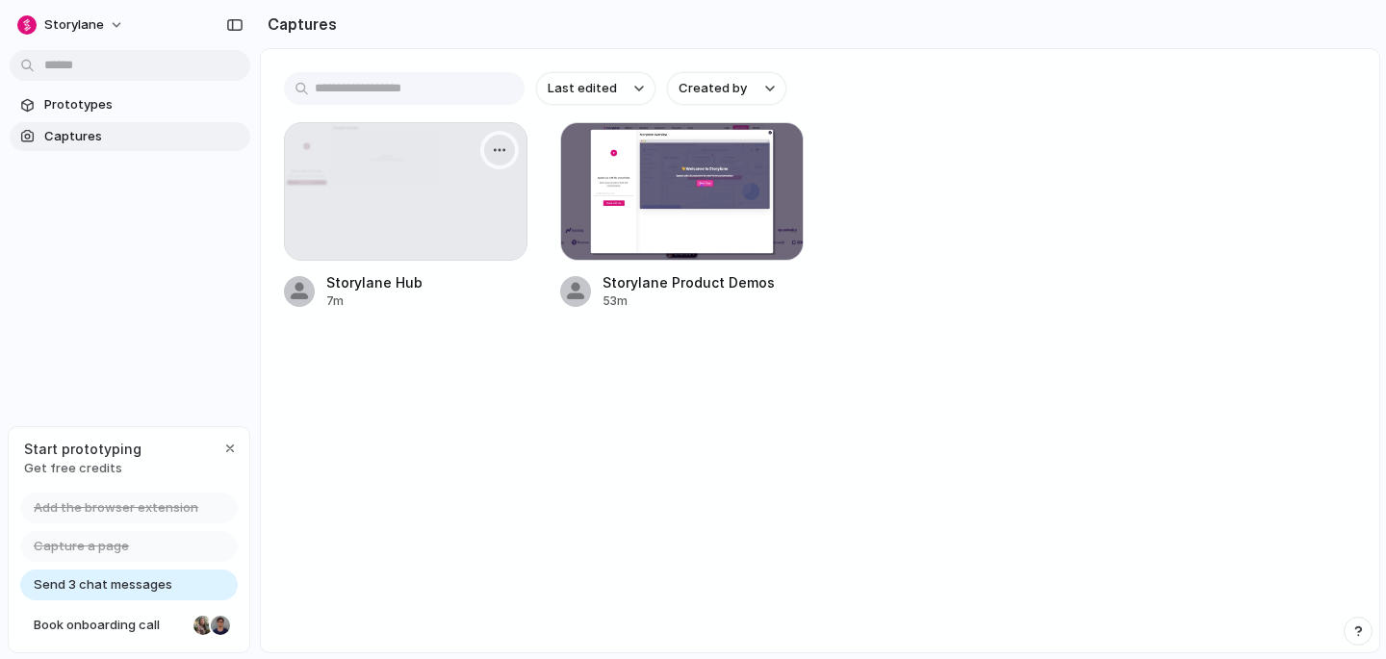
click at [505, 148] on div "button" at bounding box center [499, 149] width 15 height 15
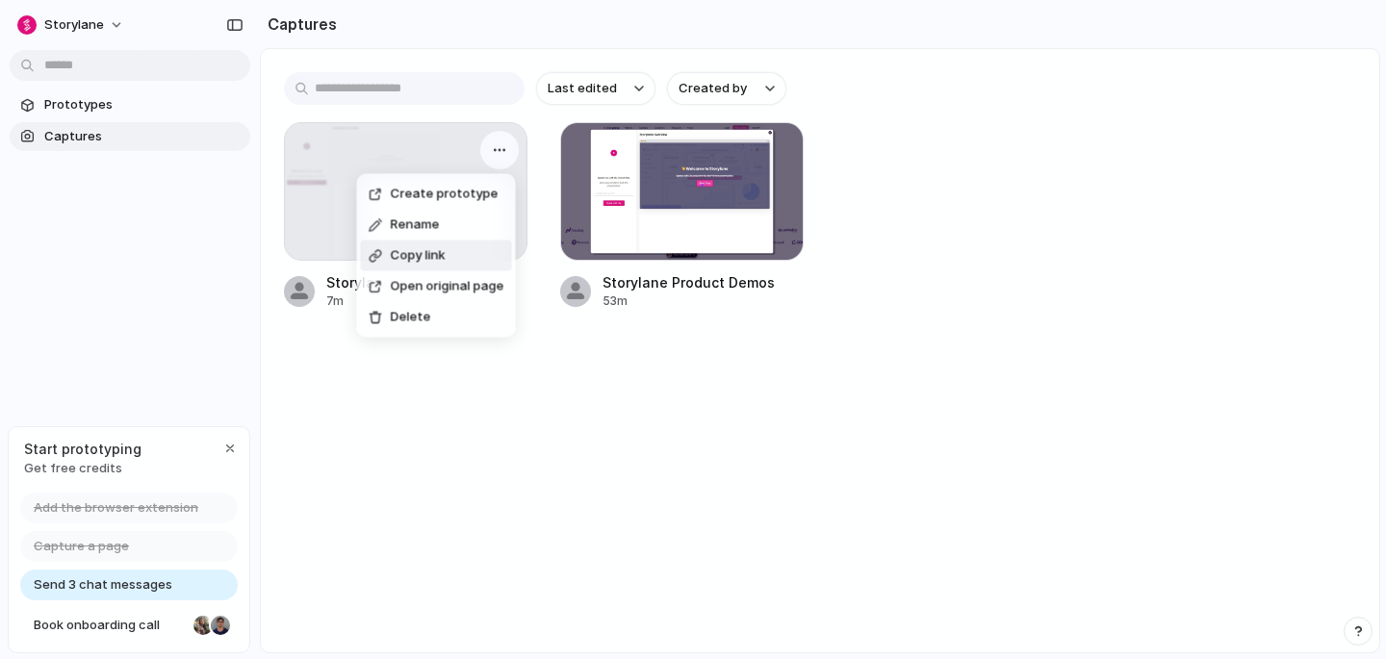
click at [138, 415] on div "Create prototype Rename Copy link Open original page Delete" at bounding box center [693, 329] width 1386 height 659
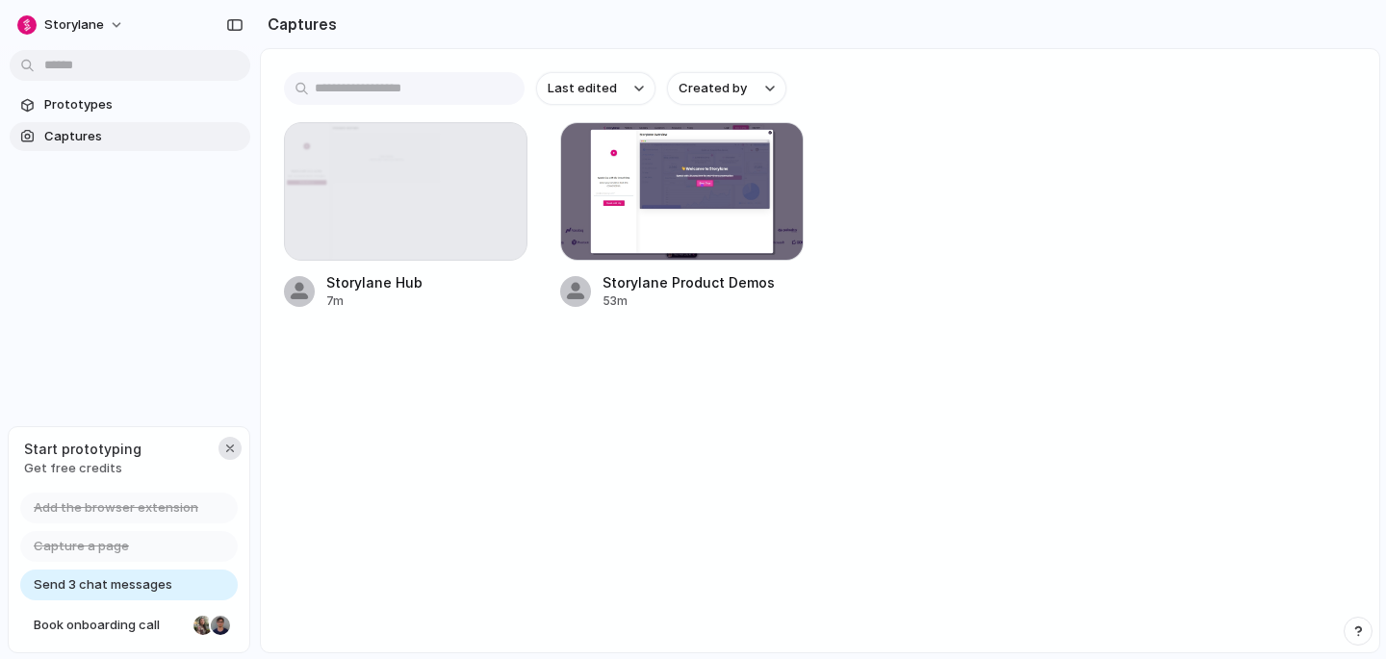
click at [235, 447] on div "button" at bounding box center [229, 448] width 15 height 15
